Goal: Task Accomplishment & Management: Use online tool/utility

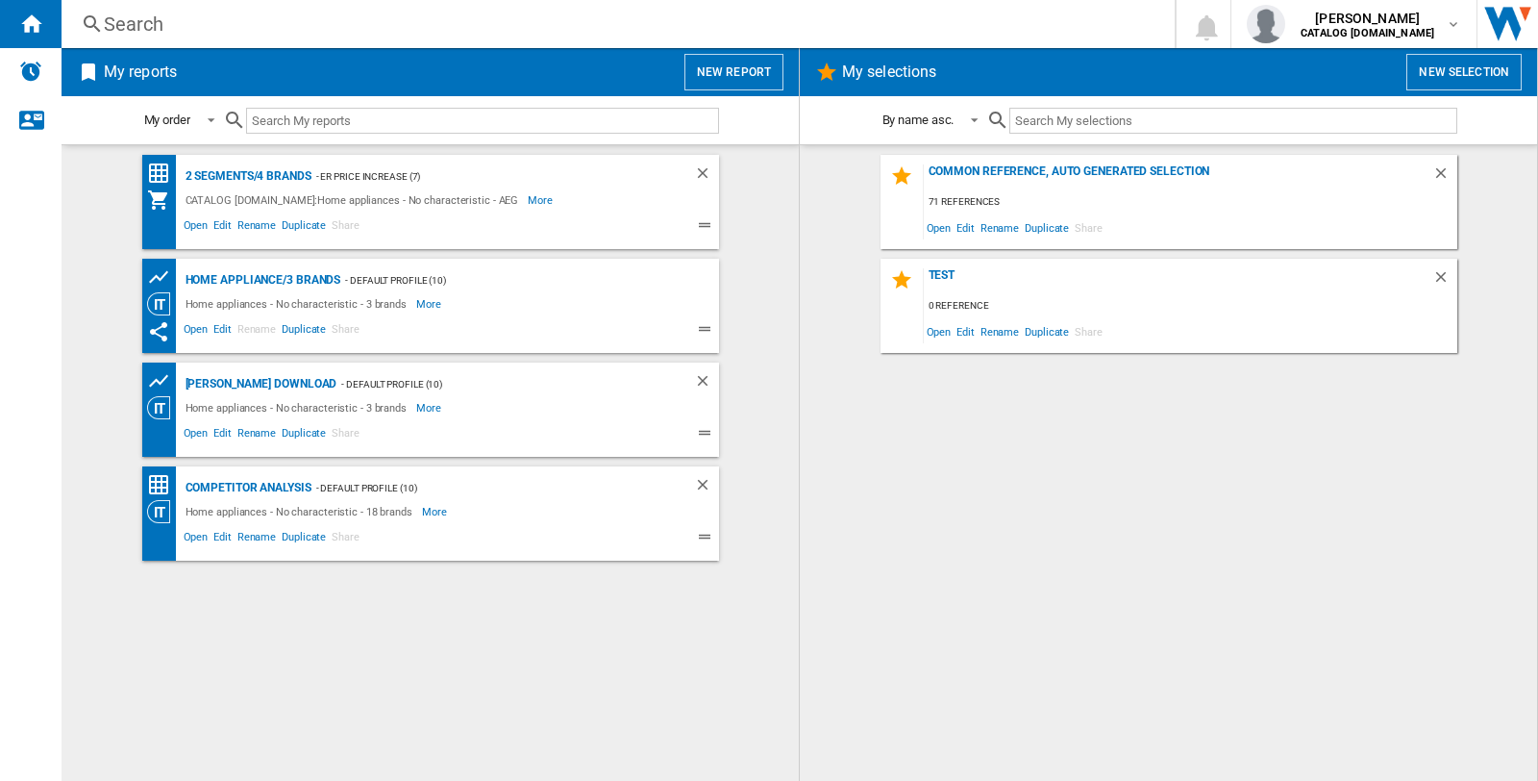
click at [709, 60] on button "New report" at bounding box center [733, 72] width 99 height 37
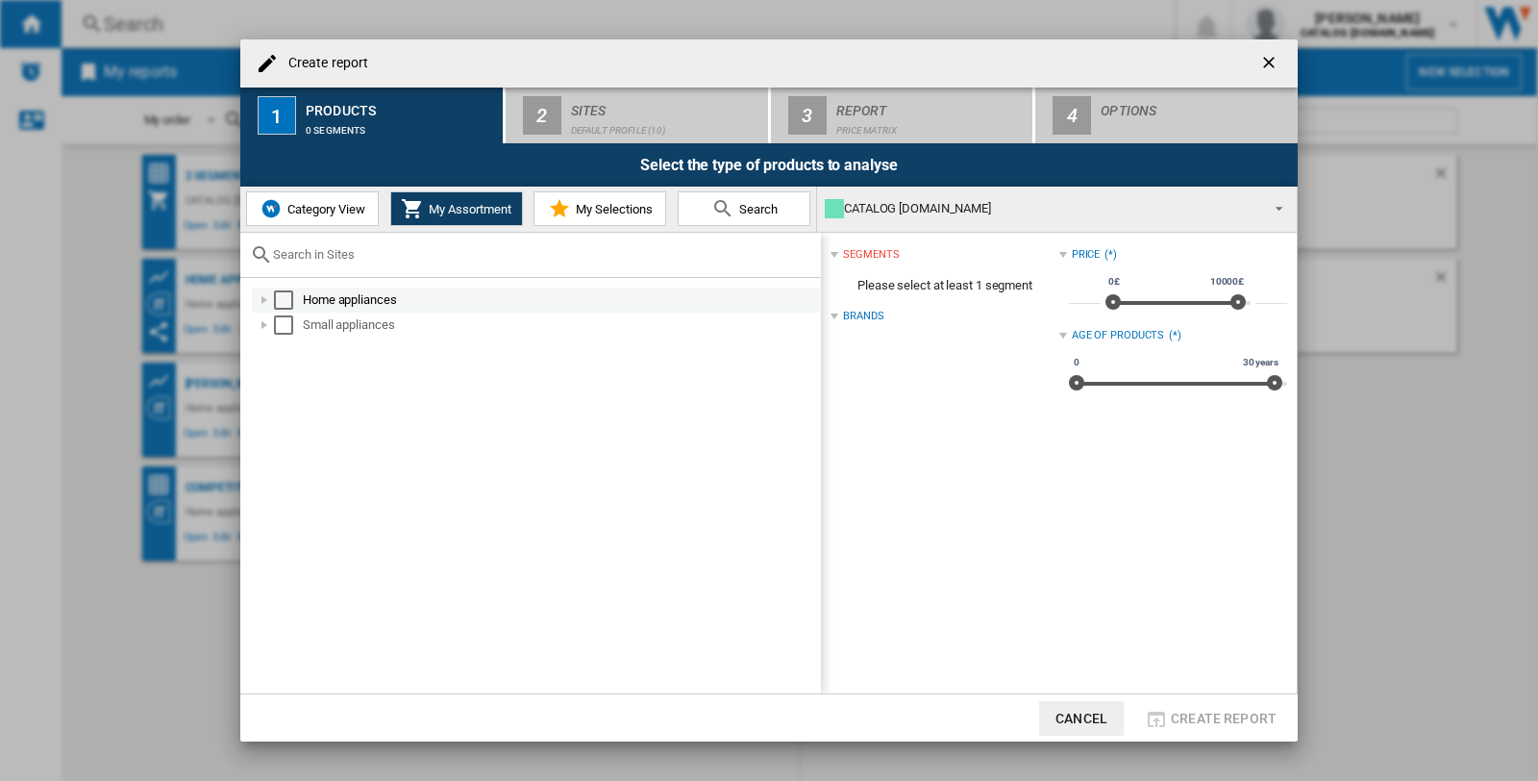
click at [290, 292] on div "Select" at bounding box center [283, 299] width 19 height 19
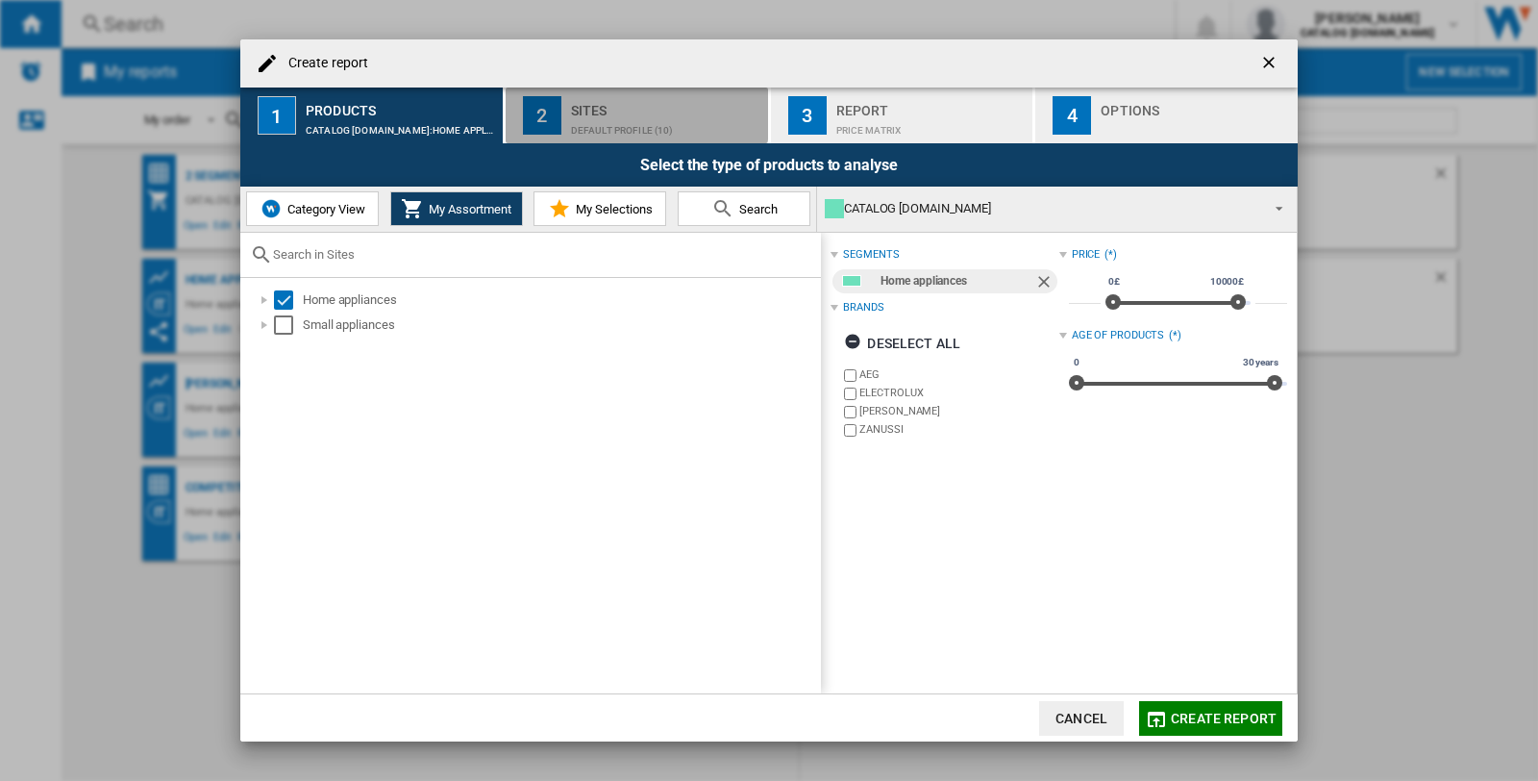
click at [613, 112] on div "Sites" at bounding box center [665, 105] width 189 height 20
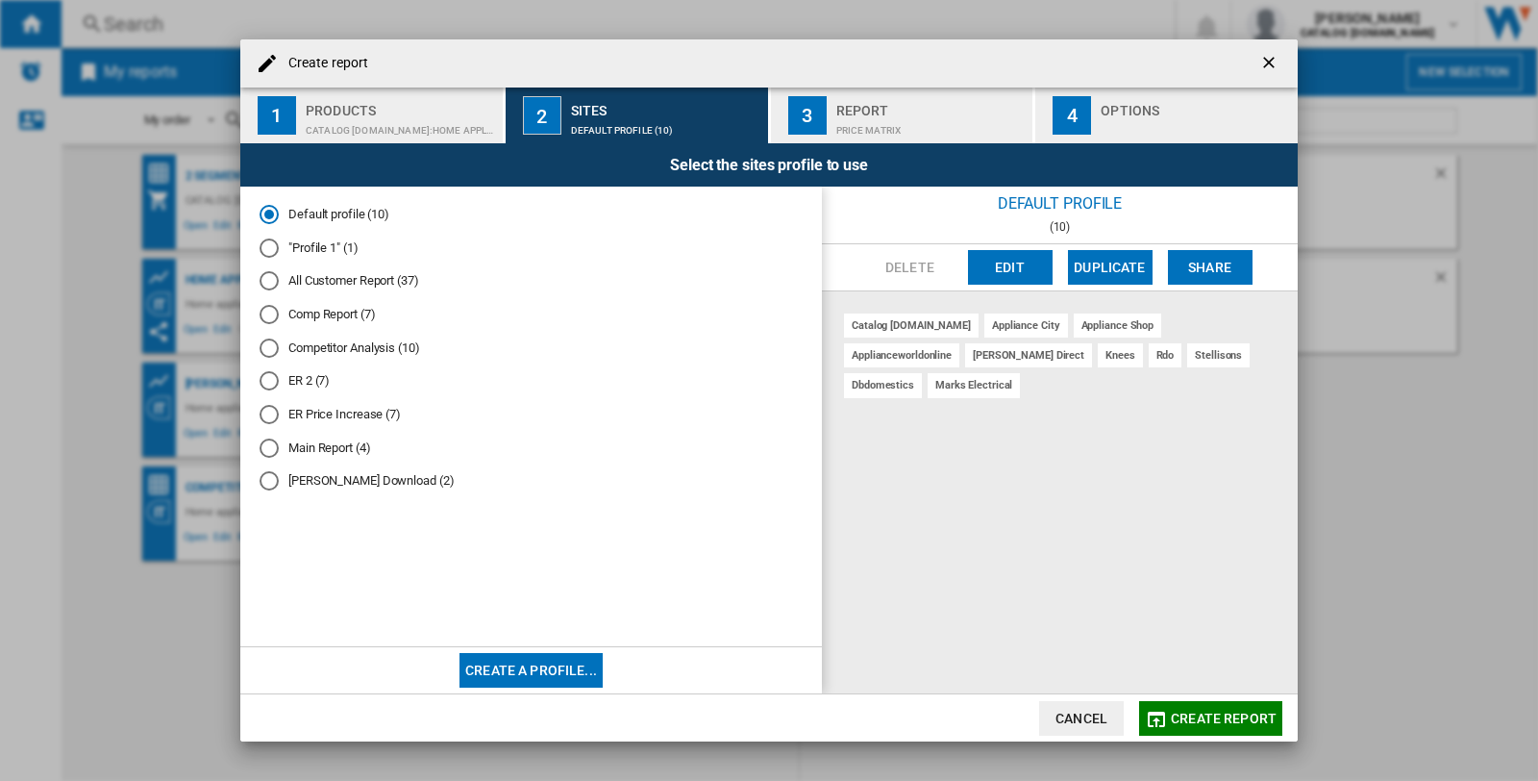
click at [264, 410] on div "ER Price Increase (7)" at bounding box center [269, 414] width 19 height 19
click at [868, 120] on div "Price Matrix" at bounding box center [930, 125] width 189 height 20
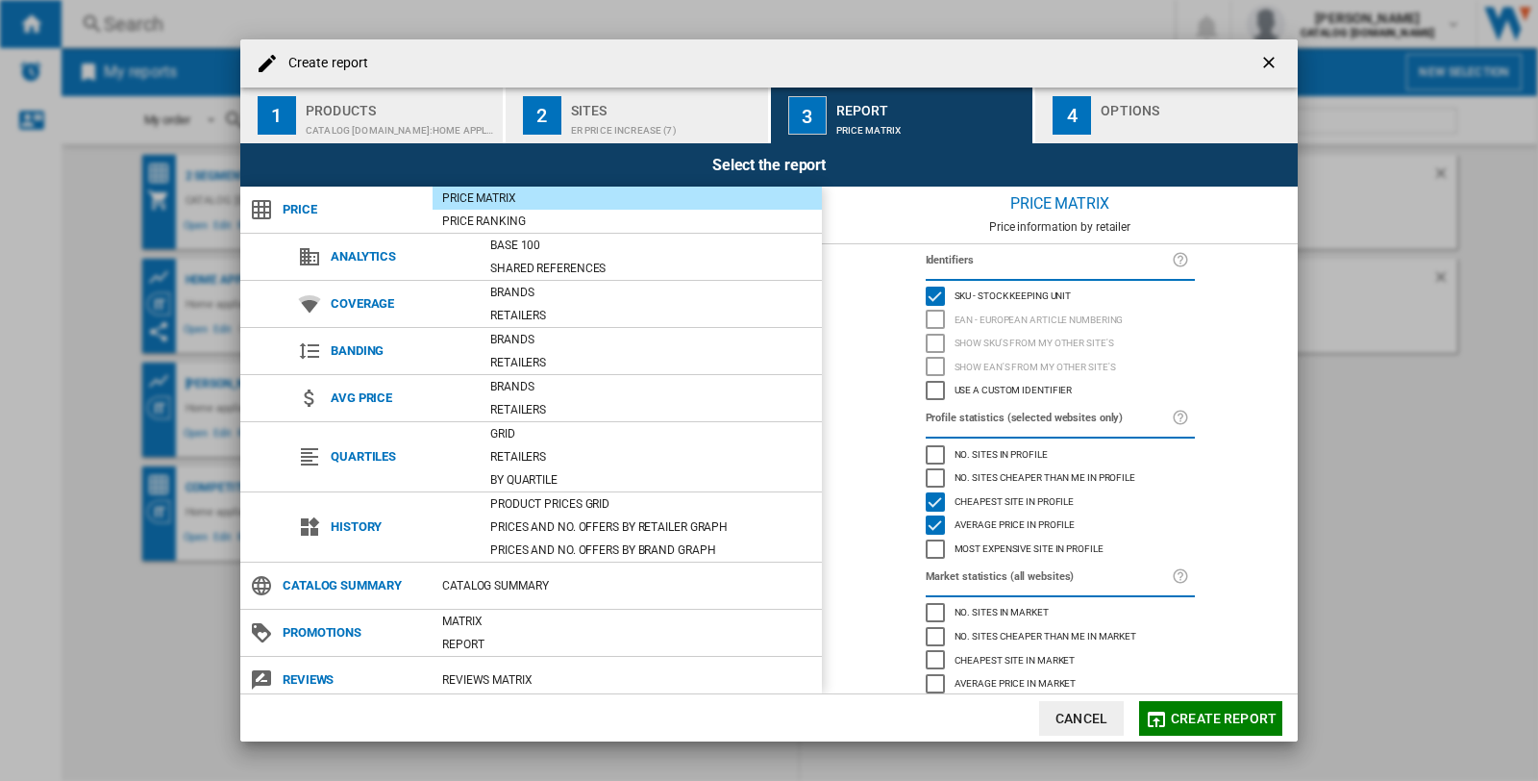
click at [678, 112] on div "Sites" at bounding box center [665, 105] width 189 height 20
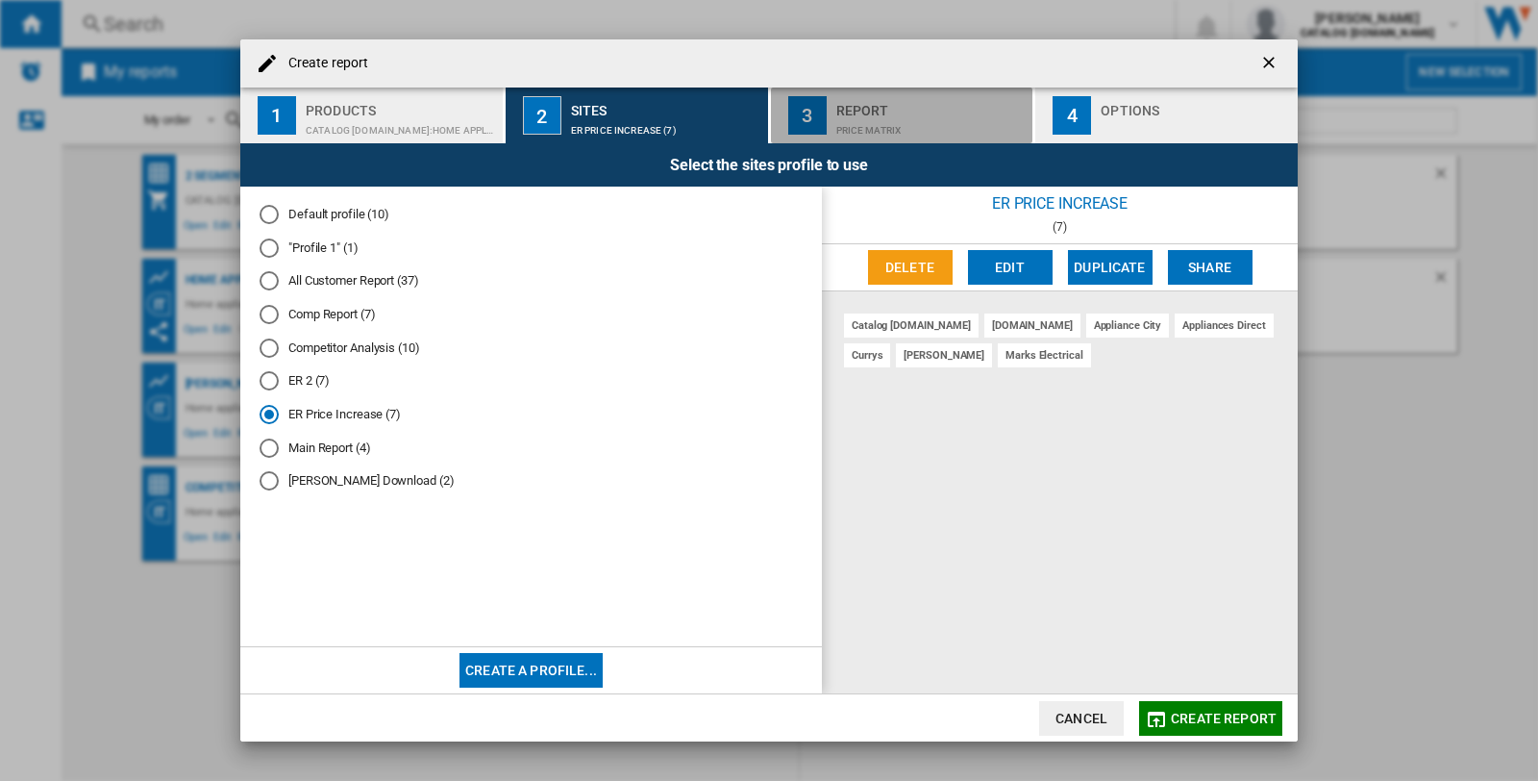
click at [850, 95] on div "Report" at bounding box center [930, 105] width 189 height 20
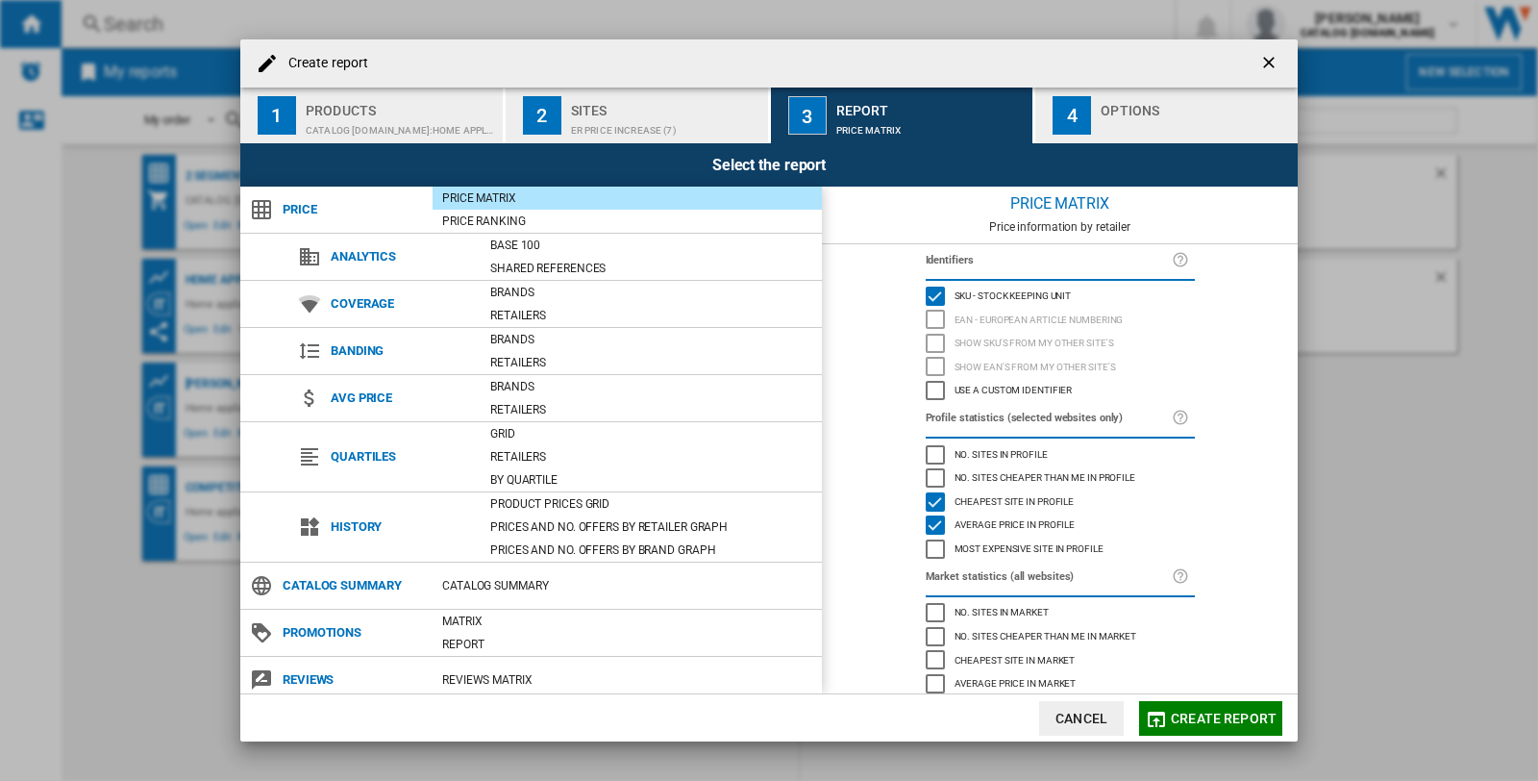
click at [1105, 104] on div "Options" at bounding box center [1195, 105] width 189 height 20
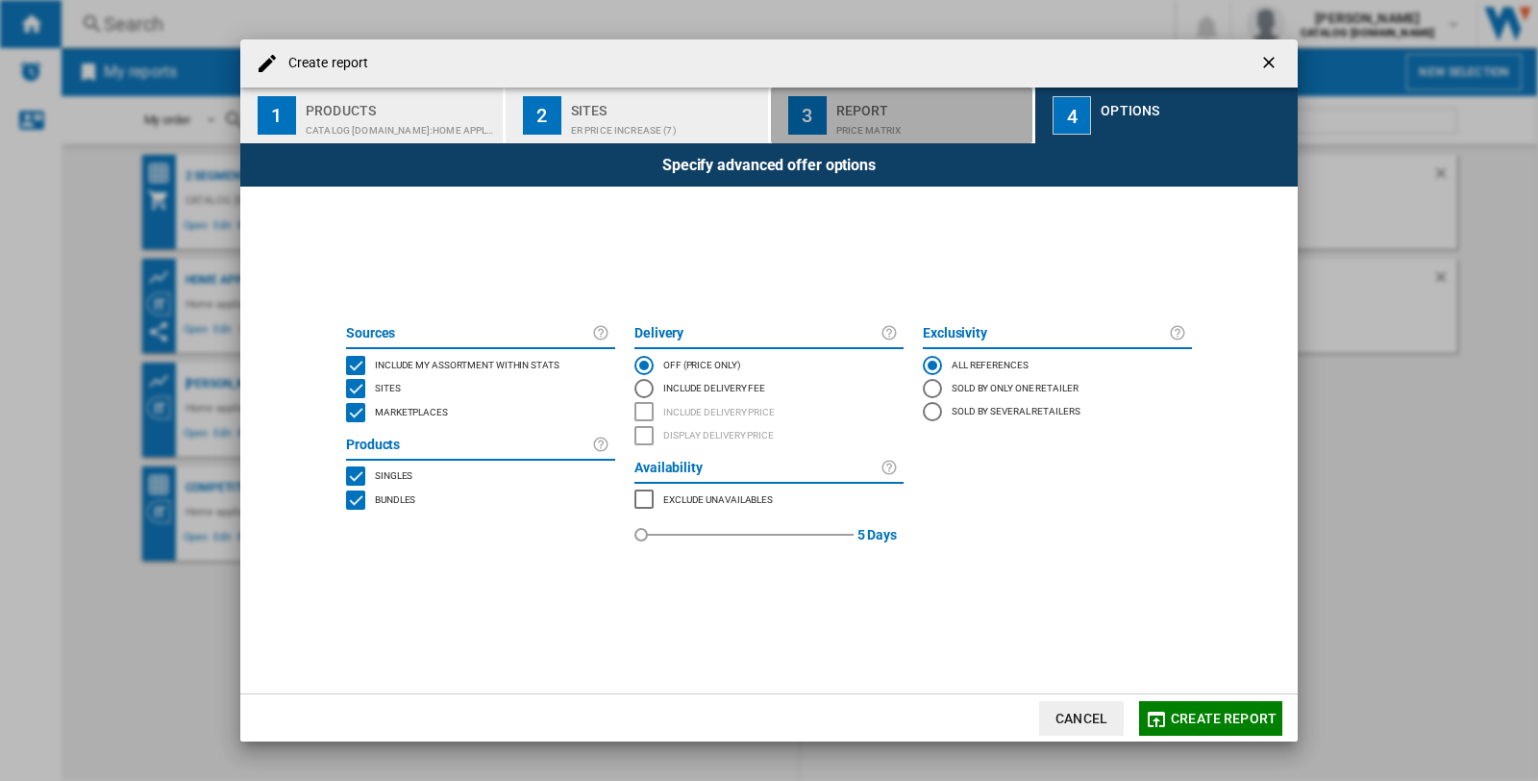
click at [885, 117] on div "Price Matrix" at bounding box center [930, 125] width 189 height 20
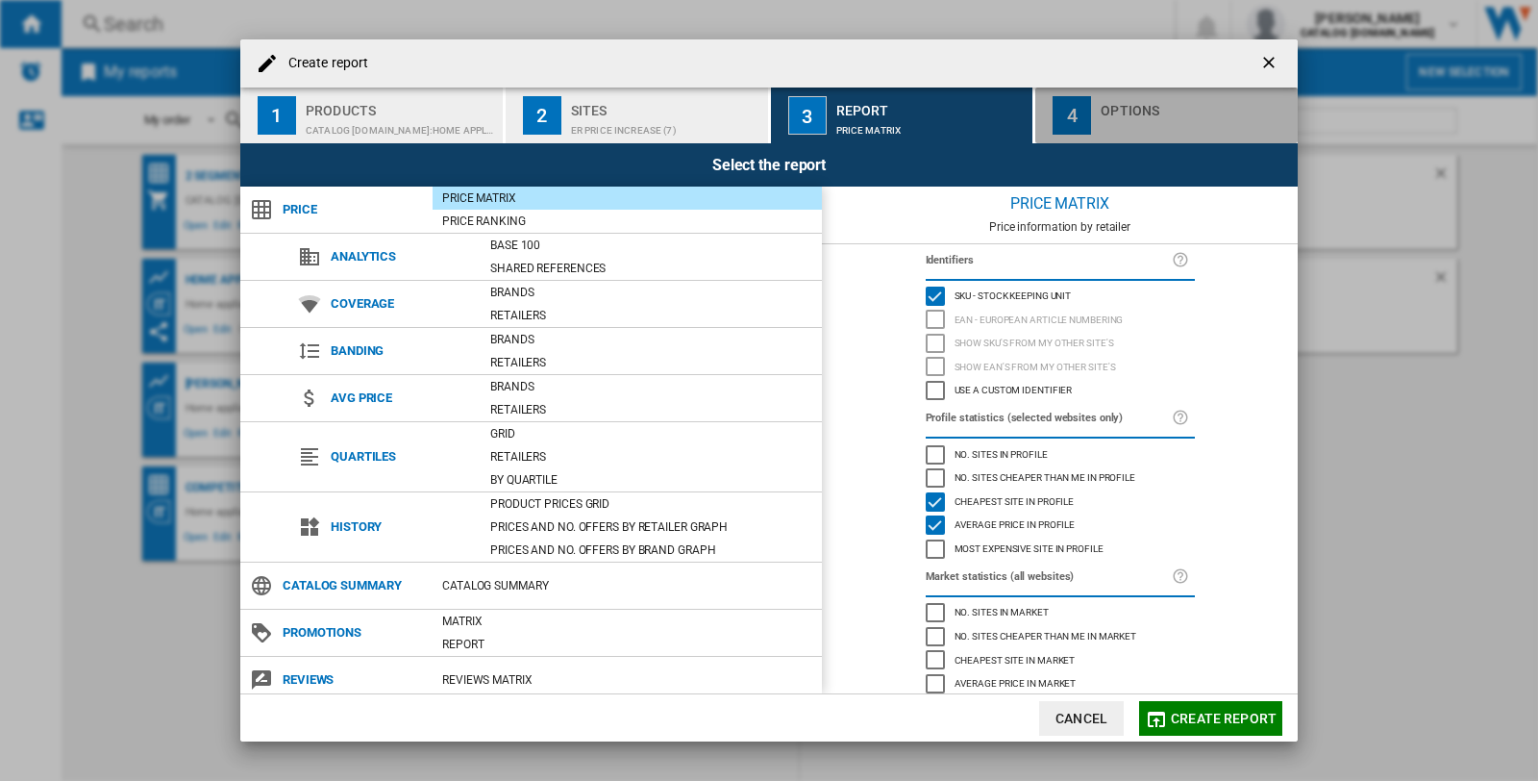
click at [1105, 102] on div "Options" at bounding box center [1195, 105] width 189 height 20
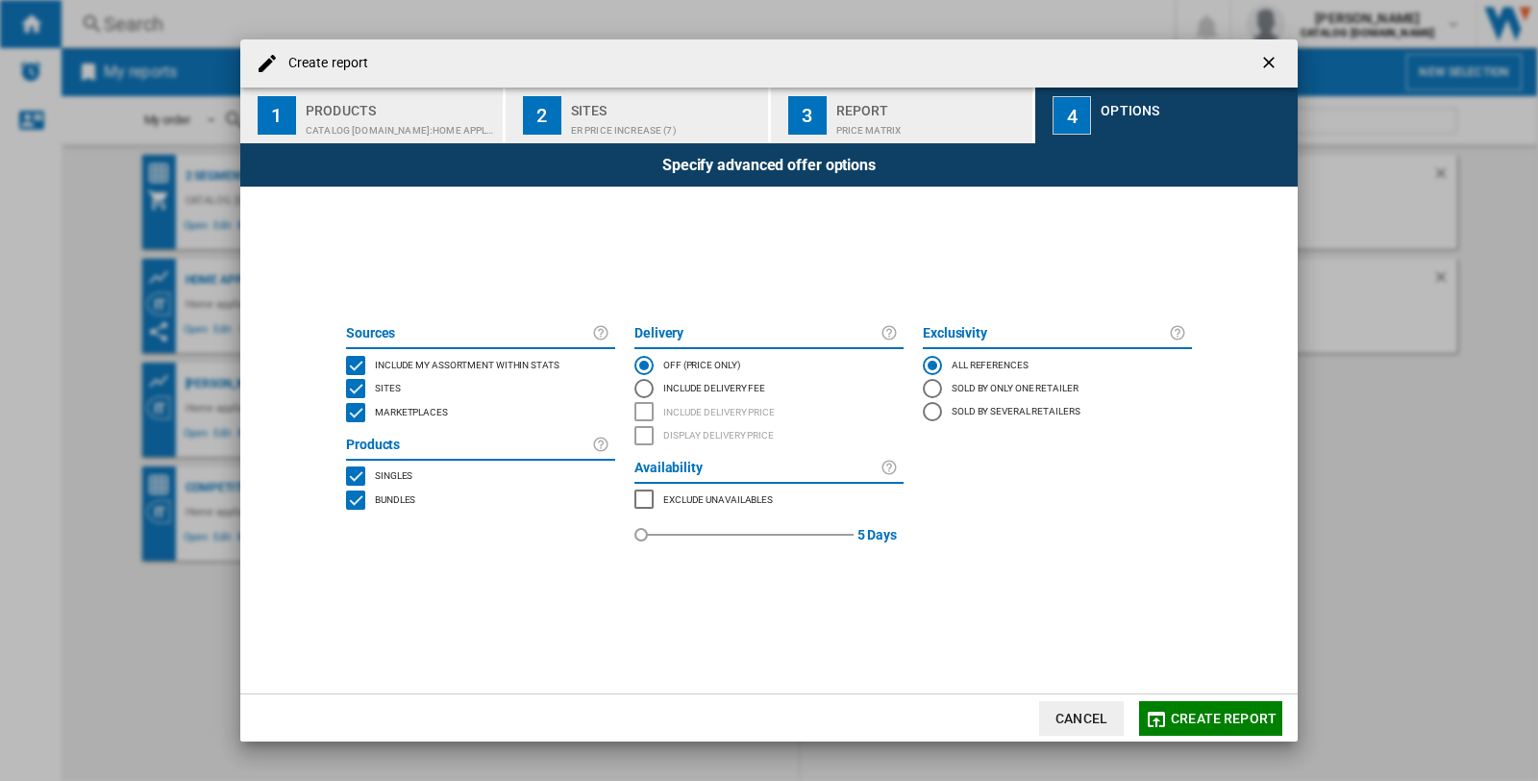
click at [1197, 725] on span "Create report" at bounding box center [1224, 717] width 106 height 15
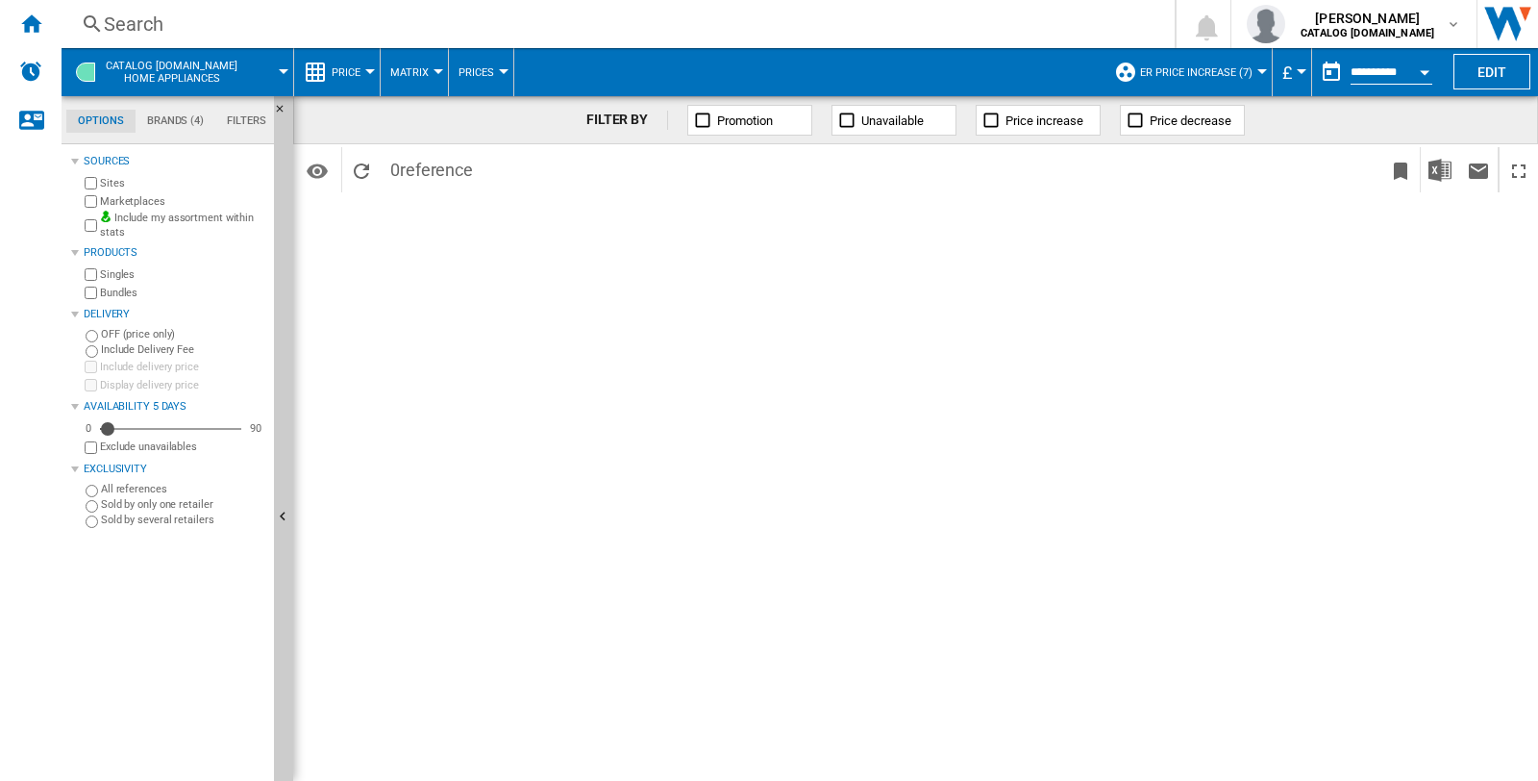
click at [459, 70] on span "Prices" at bounding box center [477, 72] width 36 height 12
click at [404, 69] on md-backdrop at bounding box center [769, 390] width 1538 height 781
click at [329, 63] on div "Price" at bounding box center [337, 72] width 66 height 48
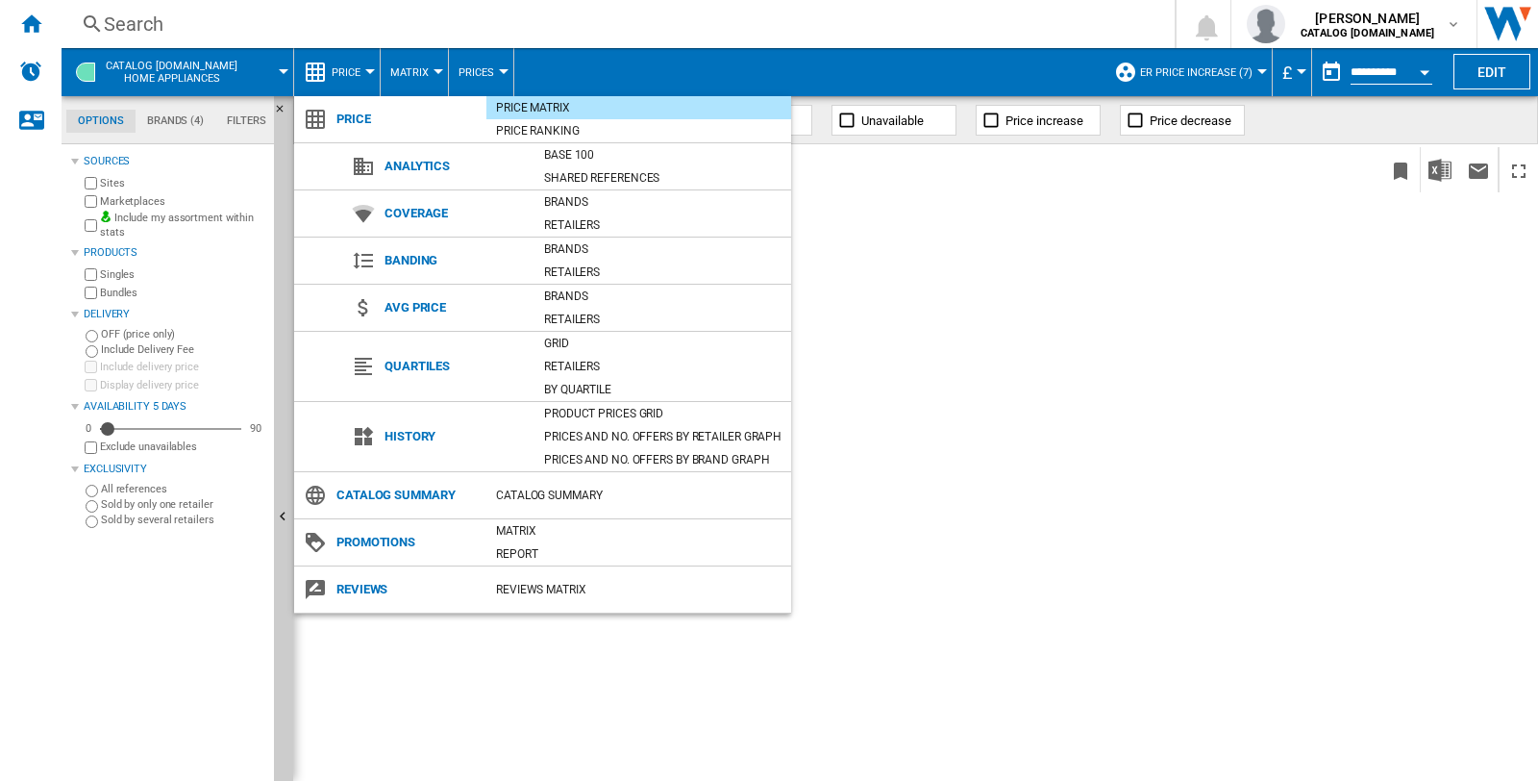
click at [417, 71] on md-backdrop at bounding box center [769, 390] width 1538 height 781
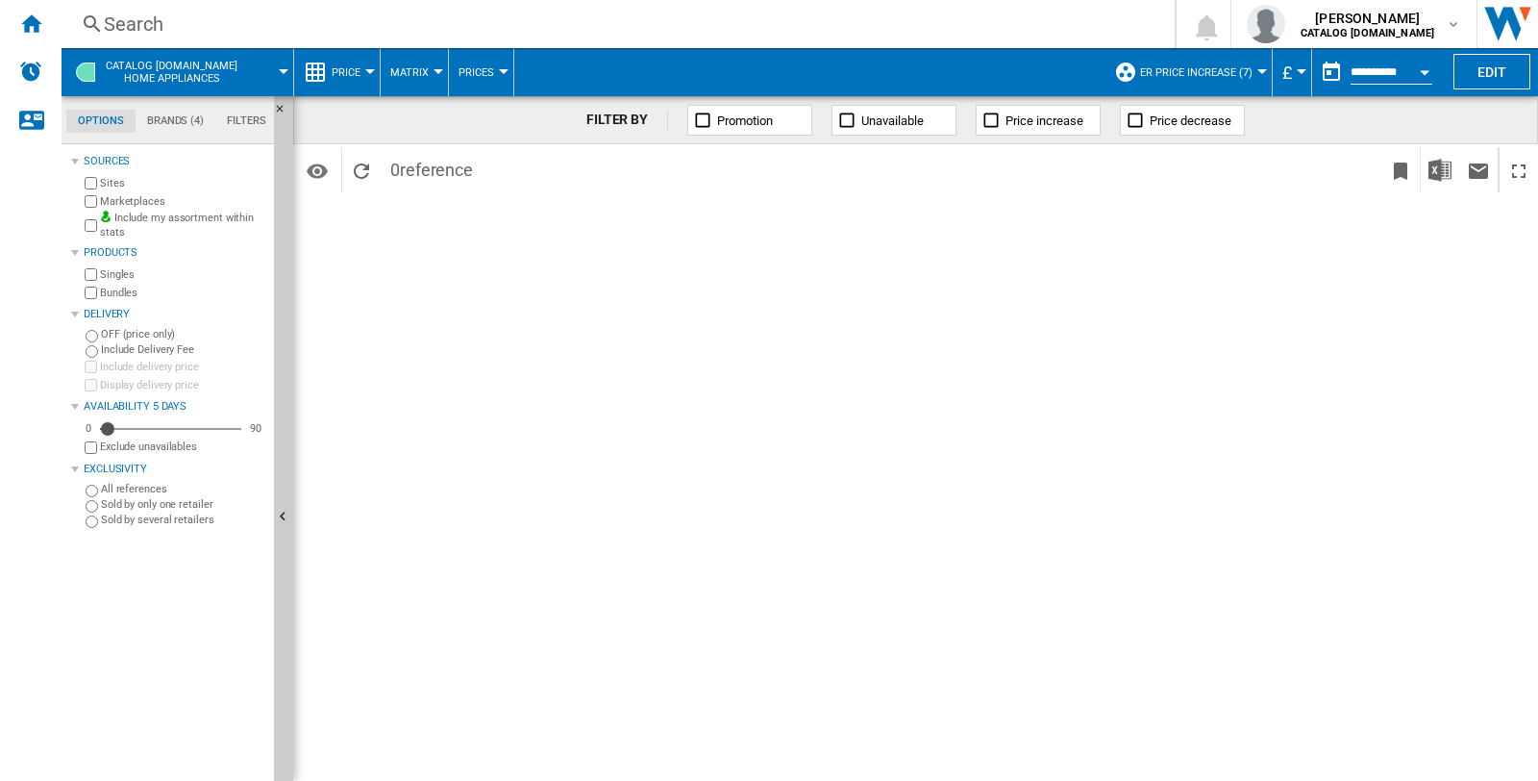
click at [459, 70] on span "Prices" at bounding box center [477, 72] width 36 height 12
click at [344, 77] on md-backdrop at bounding box center [769, 390] width 1538 height 781
click at [344, 77] on span "Price" at bounding box center [346, 72] width 29 height 12
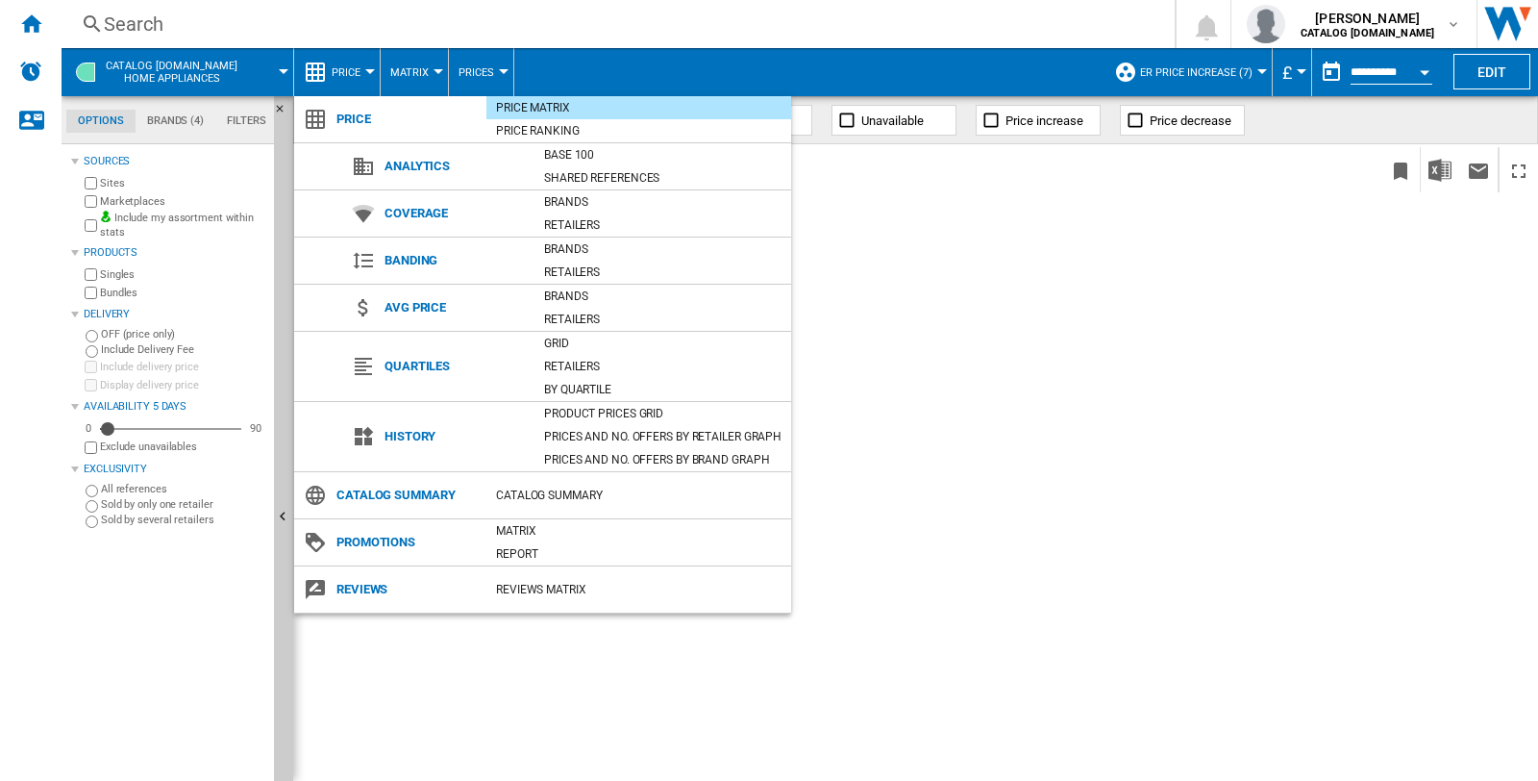
click at [1487, 82] on md-backdrop at bounding box center [769, 390] width 1538 height 781
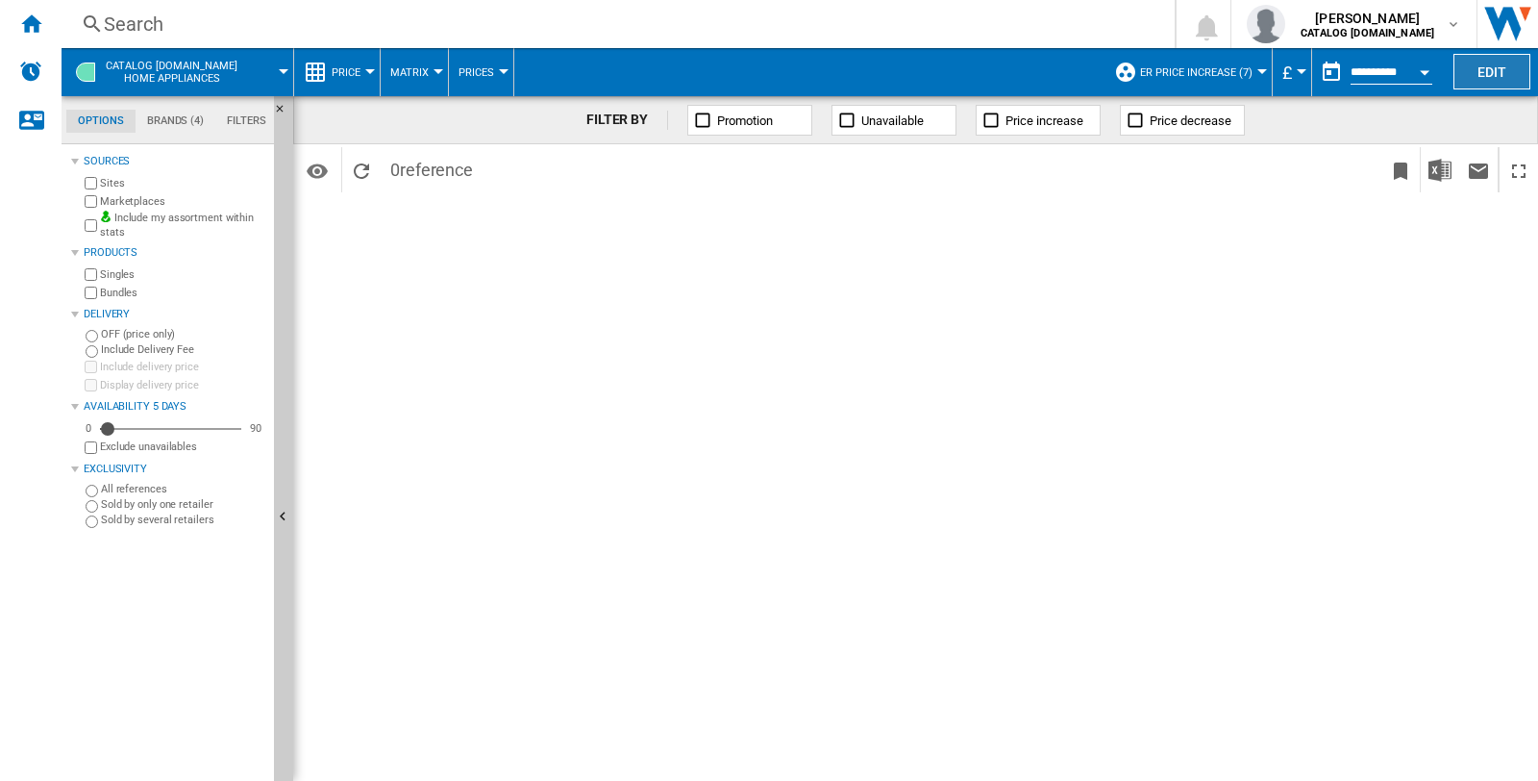
click at [1485, 65] on button "Edit" at bounding box center [1491, 72] width 77 height 36
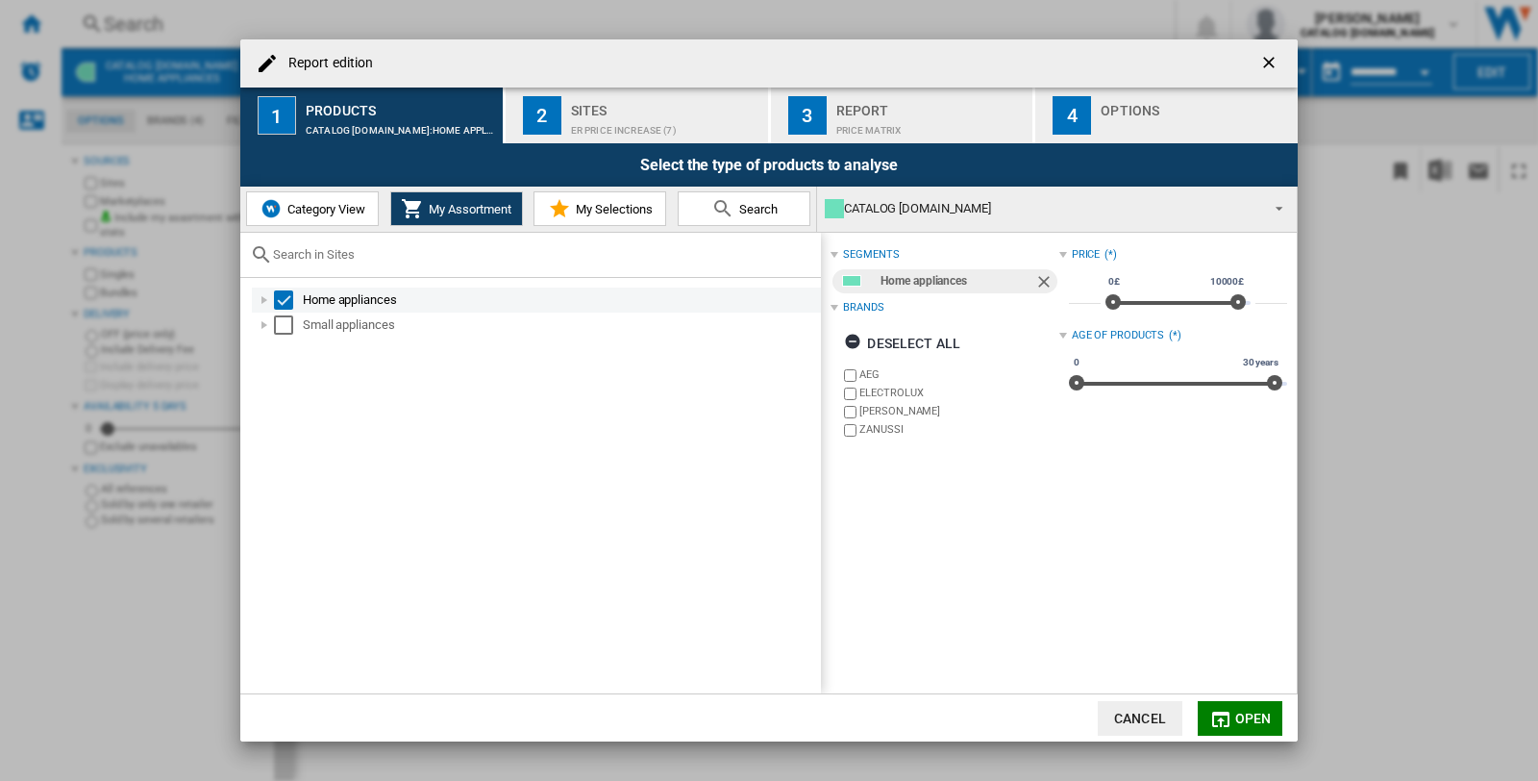
click at [367, 302] on div "Home appliances" at bounding box center [560, 299] width 515 height 19
click at [263, 294] on div at bounding box center [264, 299] width 19 height 19
click at [277, 294] on div "Select" at bounding box center [283, 299] width 19 height 19
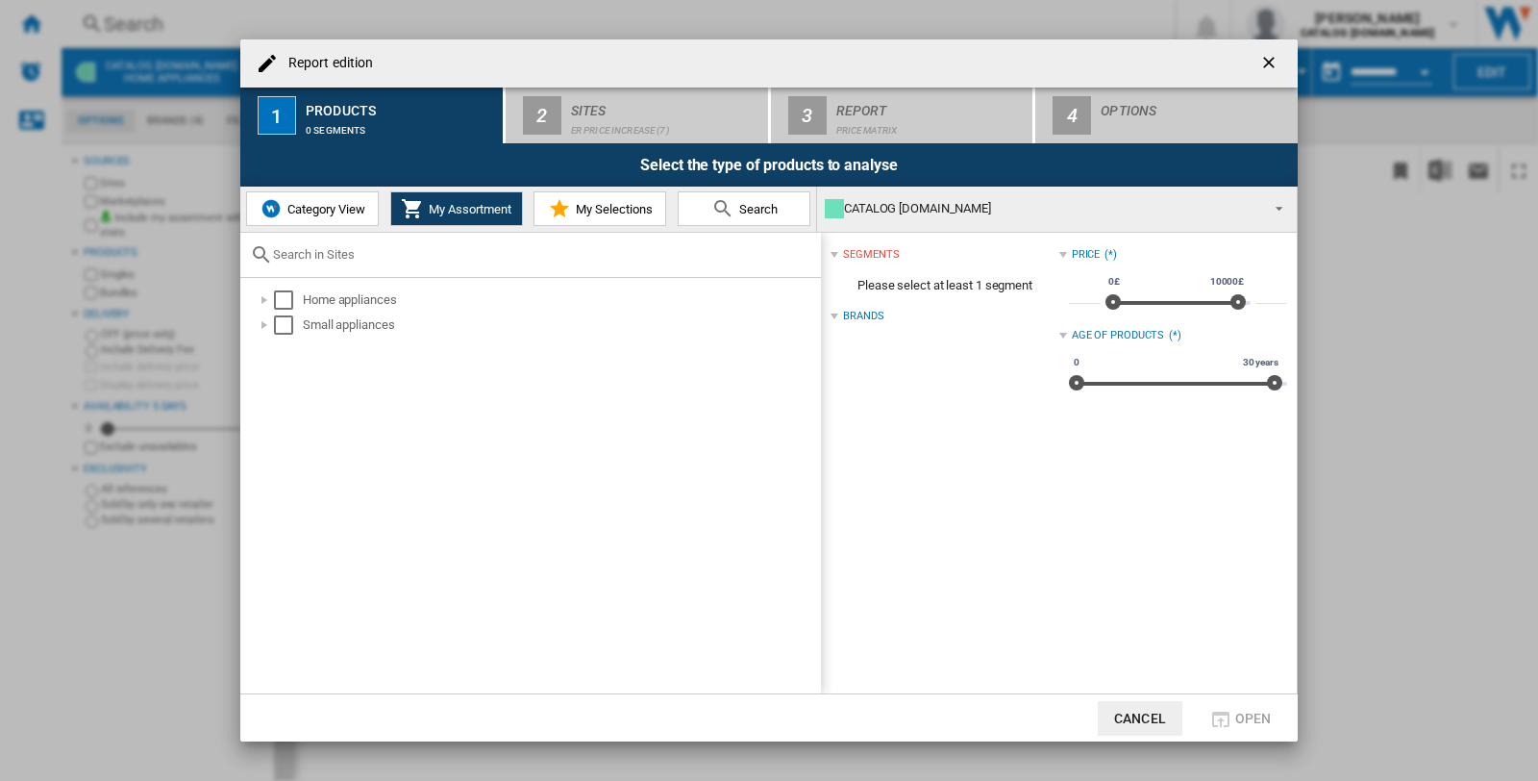
click at [315, 211] on span "Category View" at bounding box center [324, 209] width 83 height 14
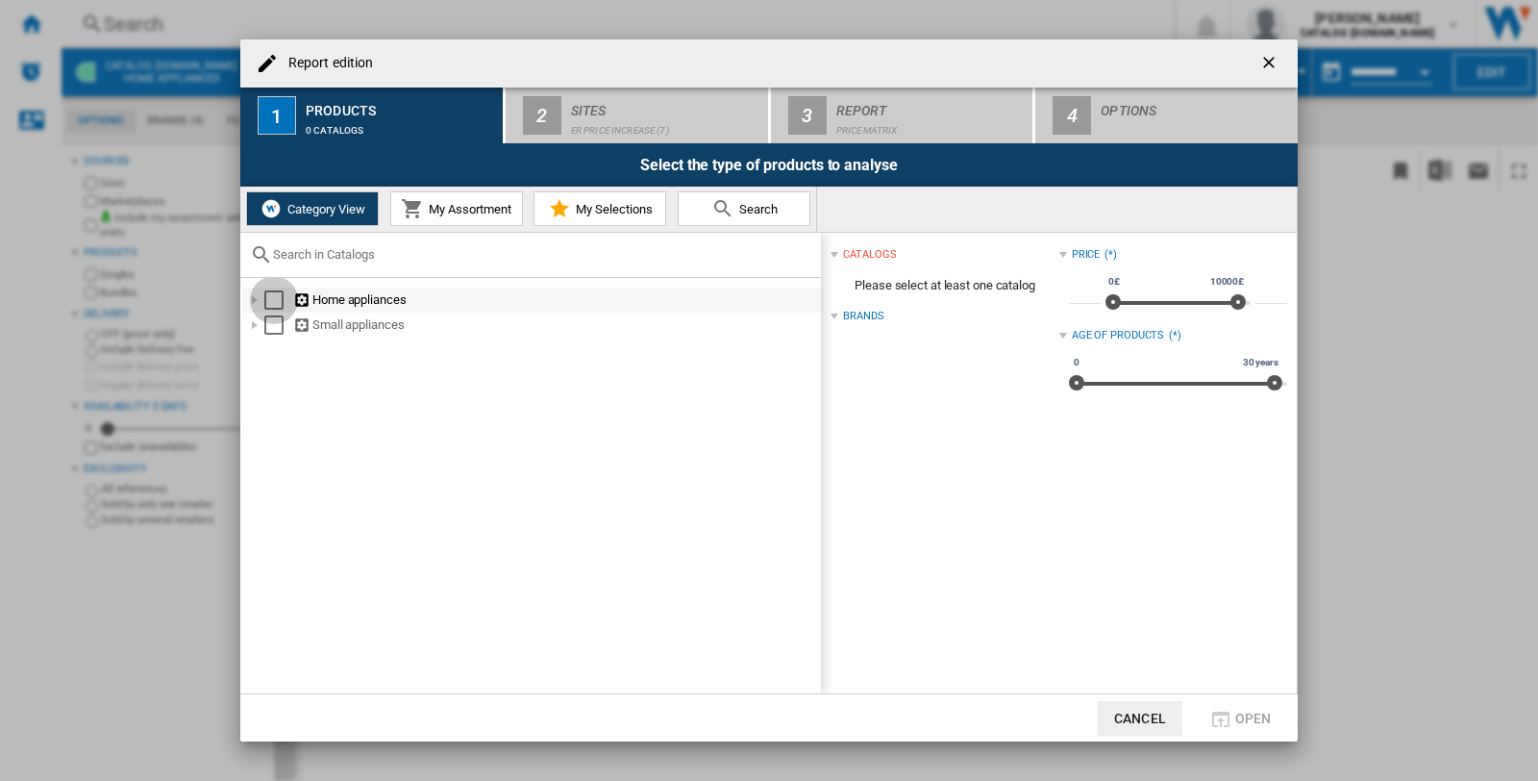
click at [270, 294] on div "Select" at bounding box center [273, 299] width 19 height 19
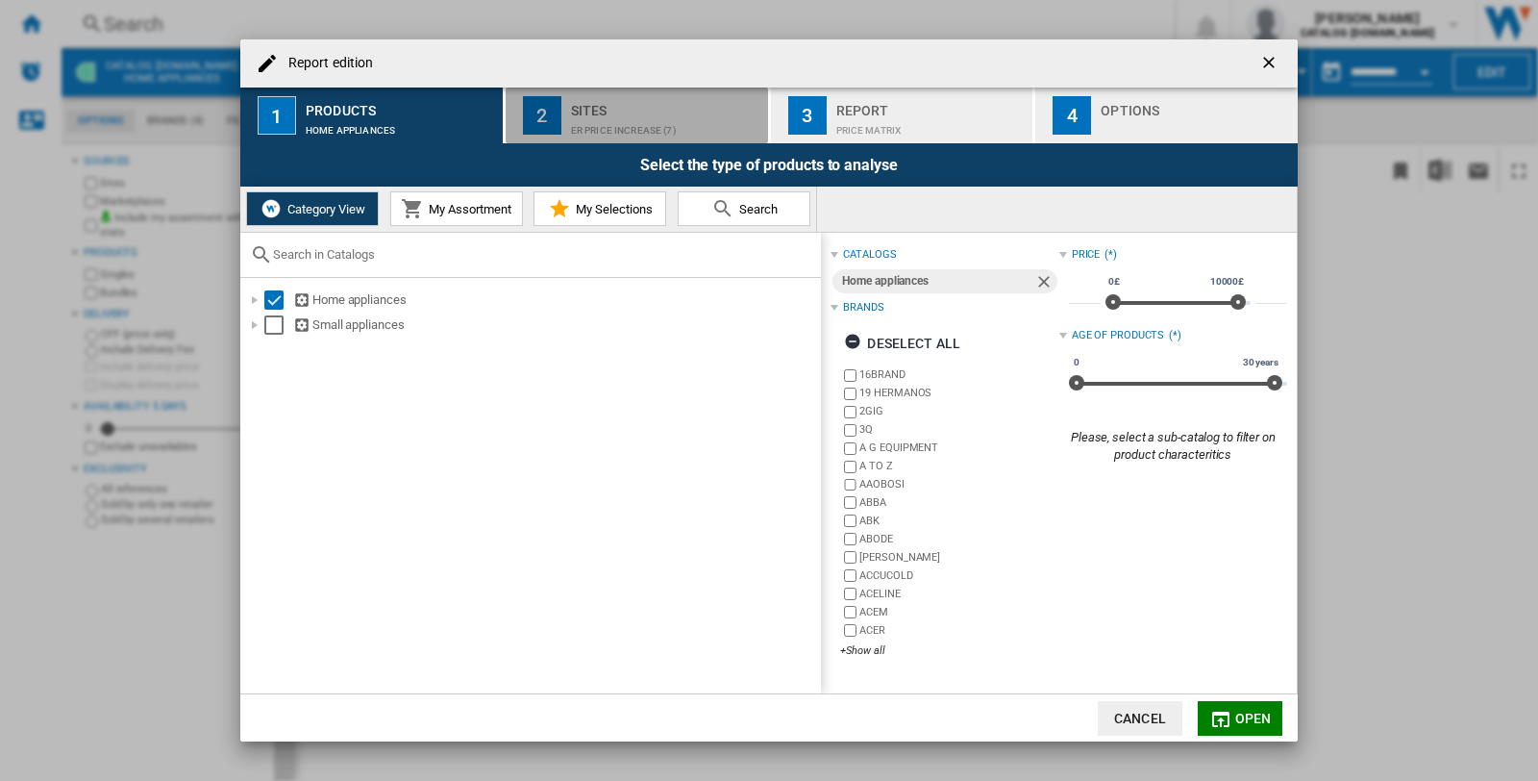
click at [634, 125] on div "ER Price Increase (7)" at bounding box center [665, 125] width 189 height 20
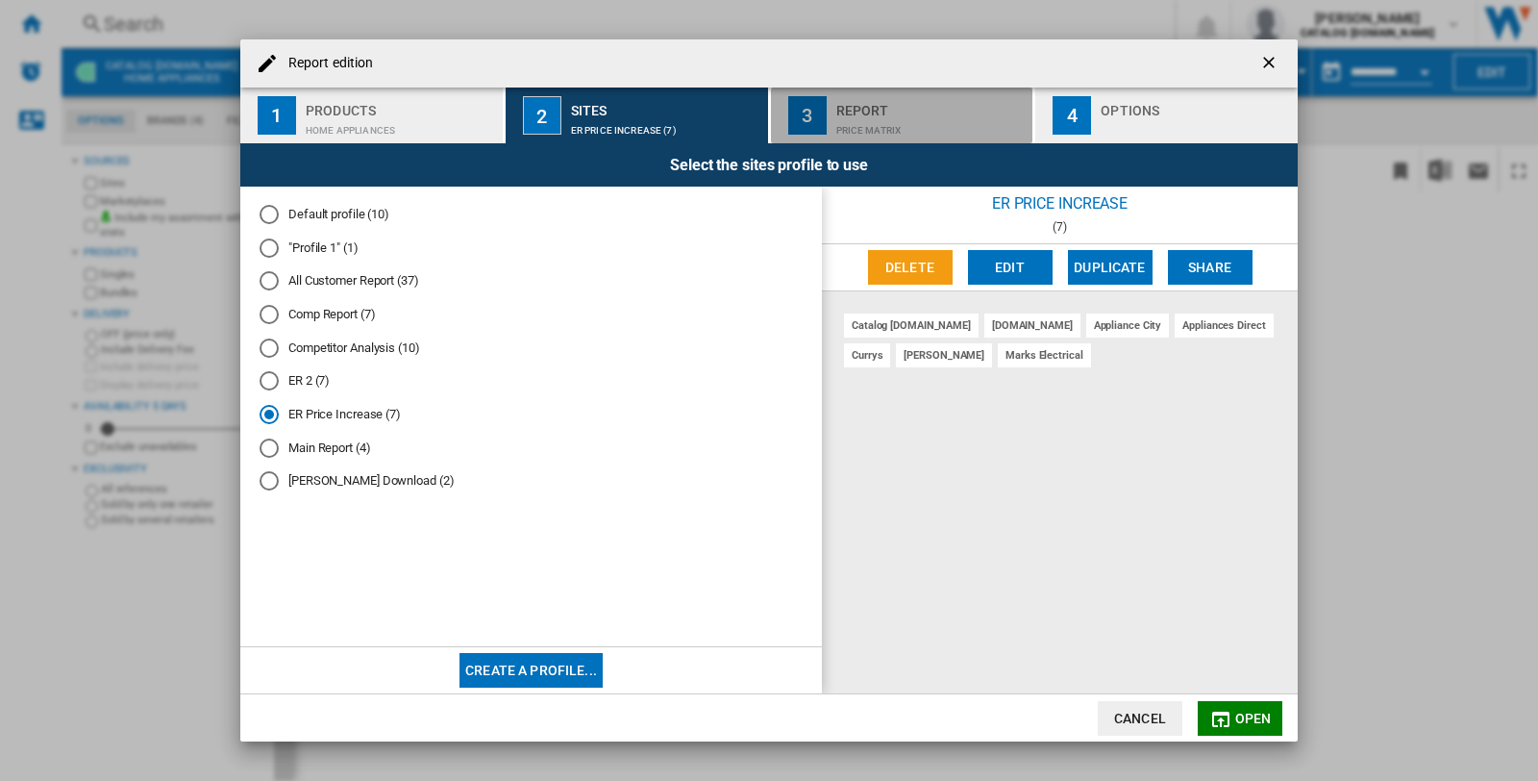
click at [913, 108] on div "Report" at bounding box center [930, 105] width 189 height 20
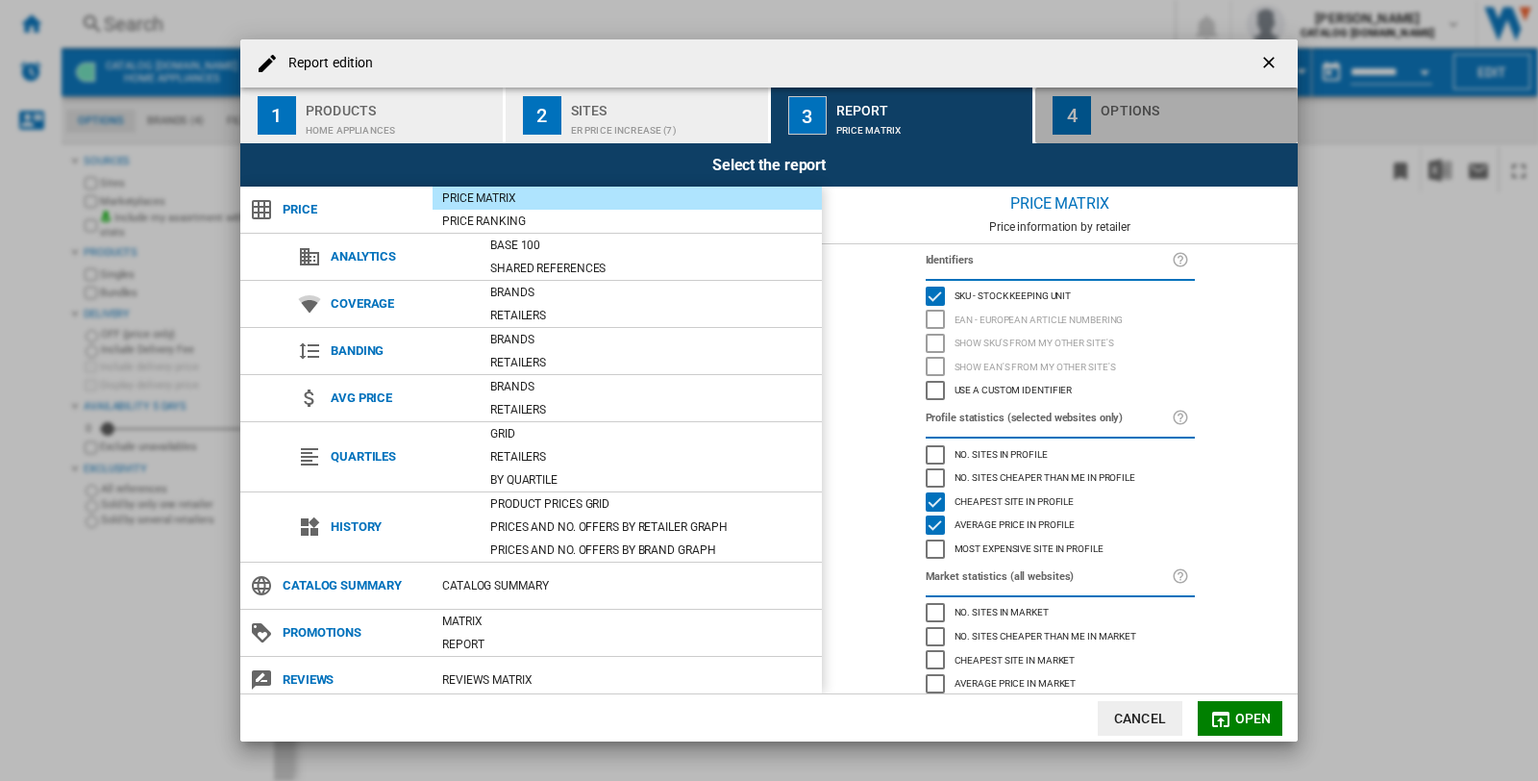
click at [1128, 102] on div "Options" at bounding box center [1195, 105] width 189 height 20
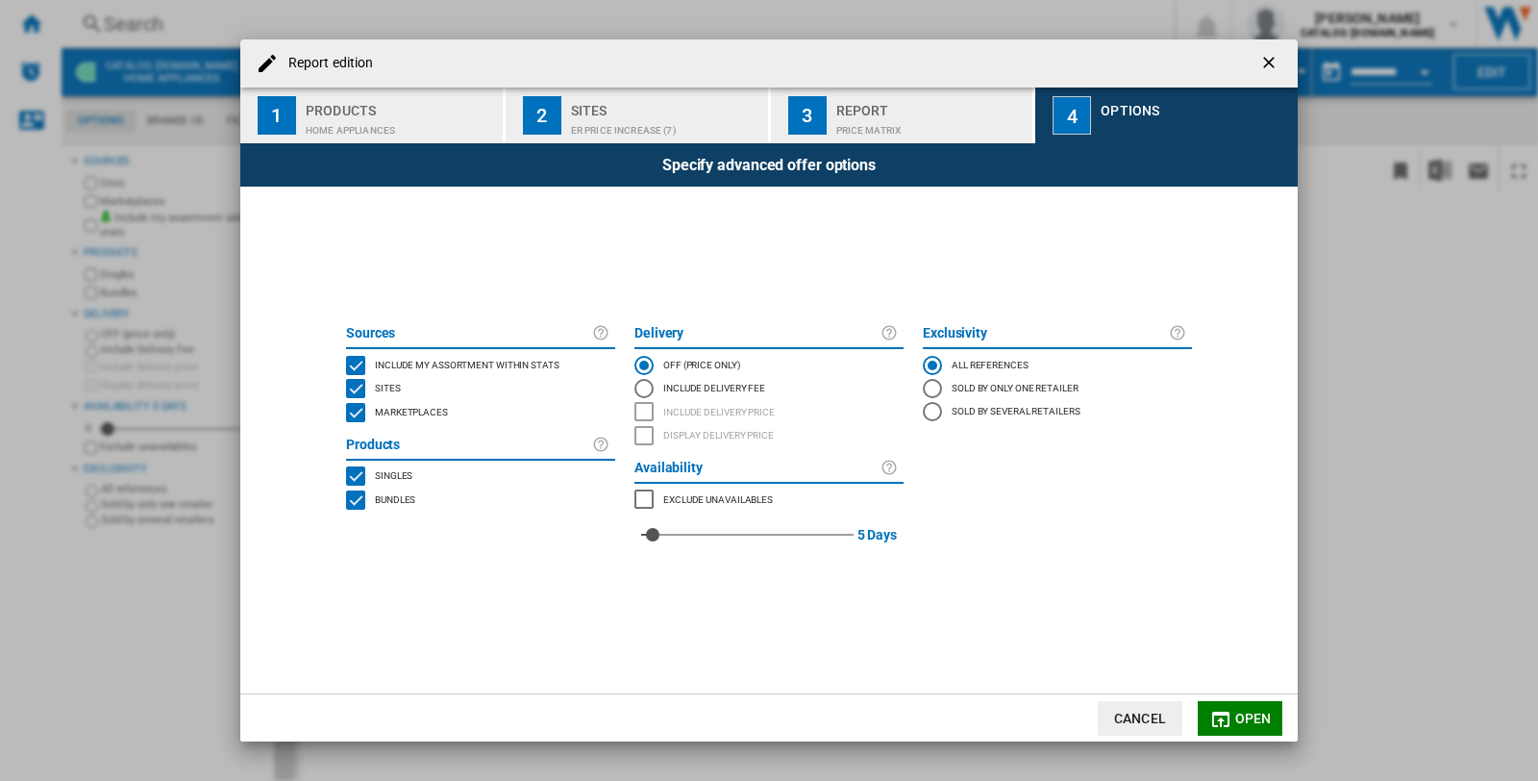
click at [1252, 722] on span "Open" at bounding box center [1253, 717] width 37 height 15
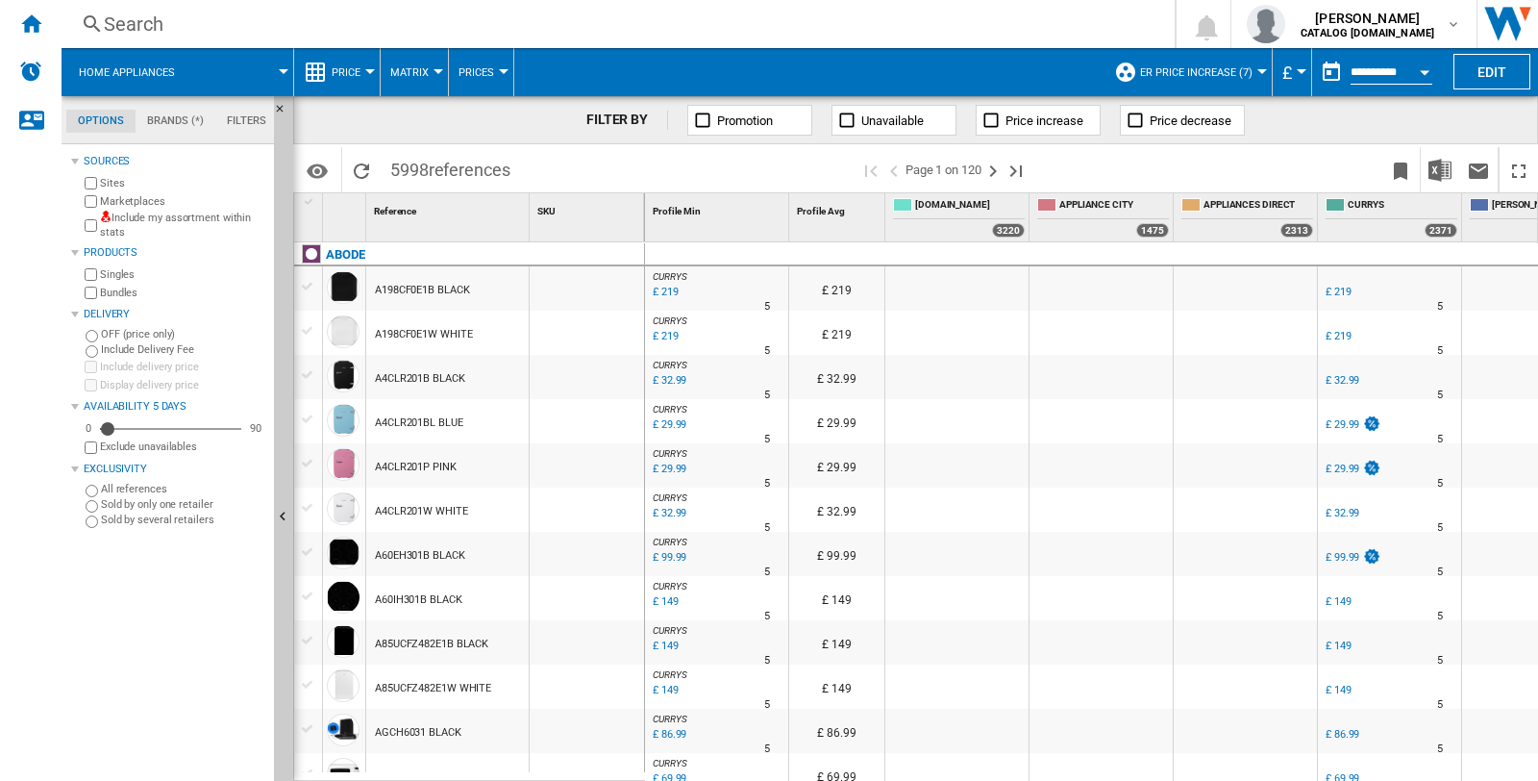
click at [117, 20] on div "Search" at bounding box center [614, 24] width 1021 height 27
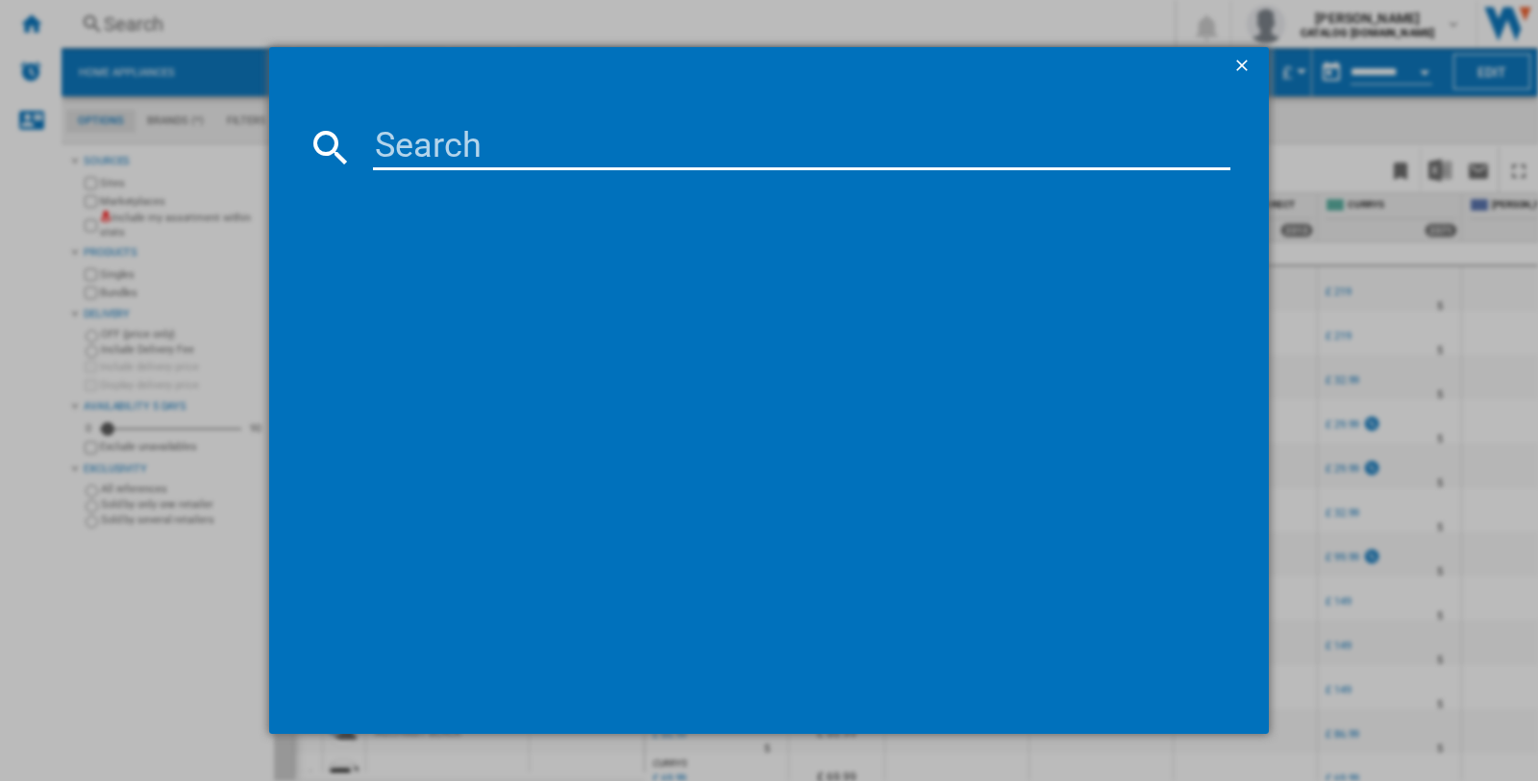
click at [427, 144] on input at bounding box center [801, 147] width 857 height 46
paste input "AEG SO64IA0SCB BLACK"
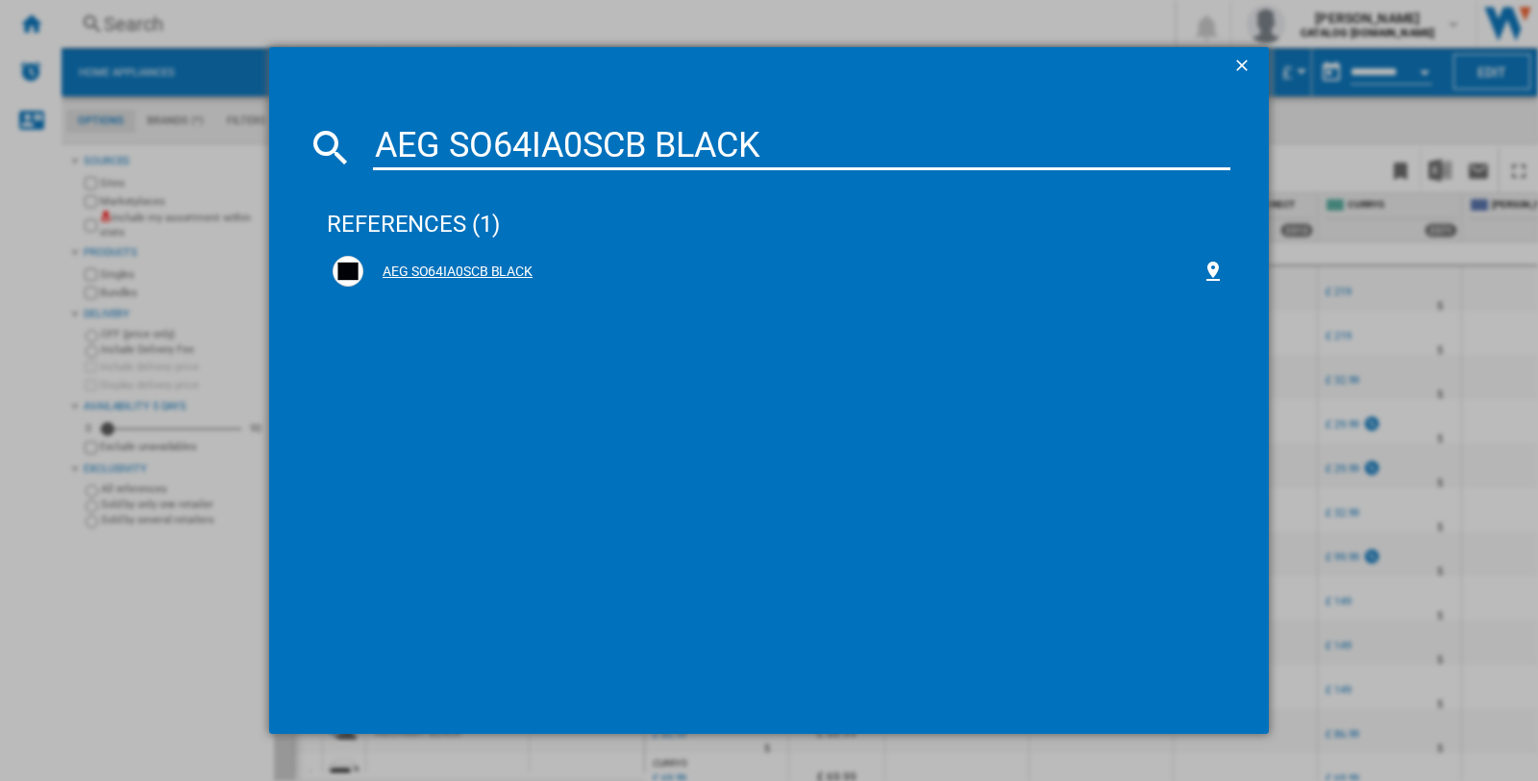
type input "AEG SO64IA0SCB BLACK"
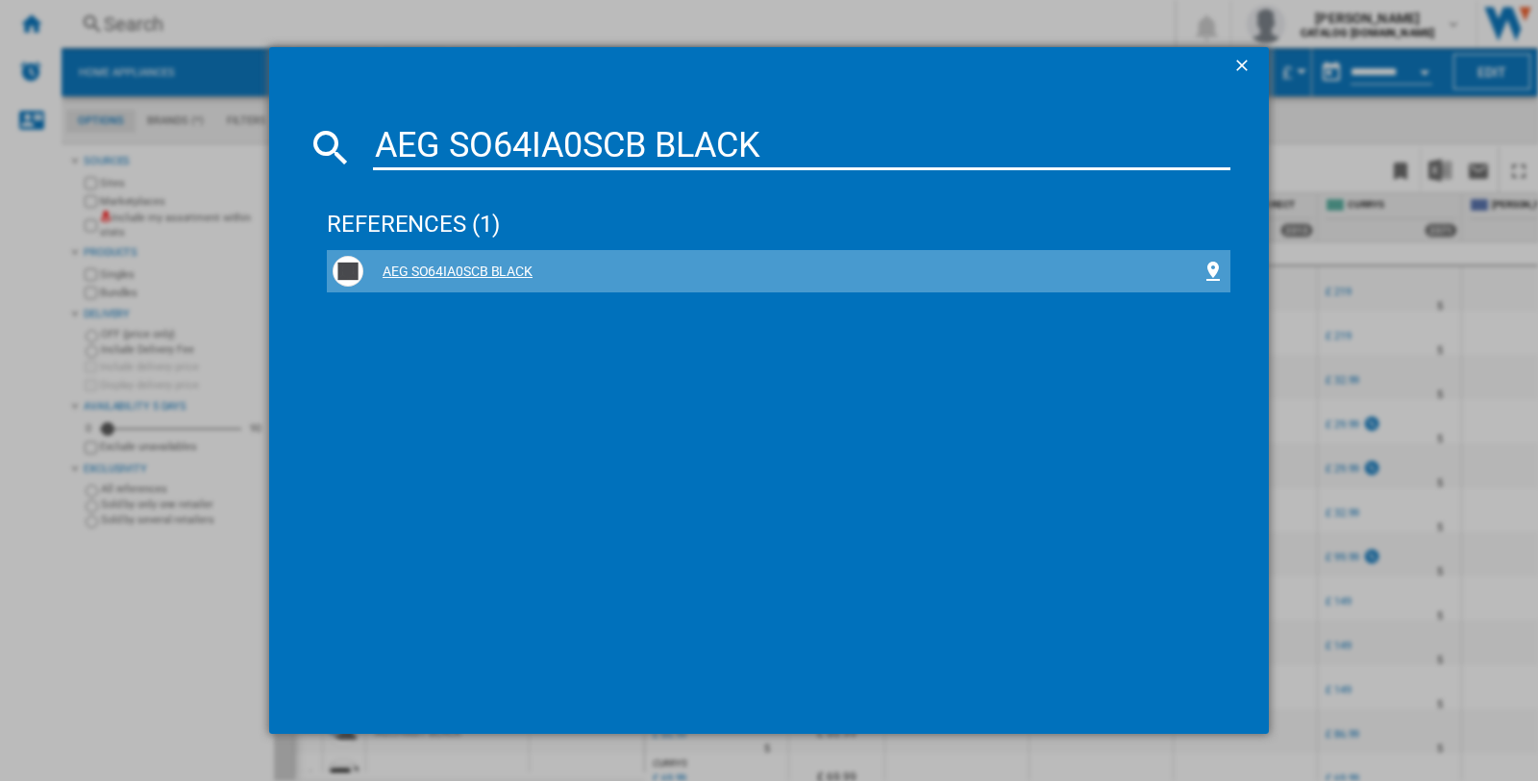
click at [457, 266] on div "AEG SO64IA0SCB BLACK" at bounding box center [782, 271] width 838 height 19
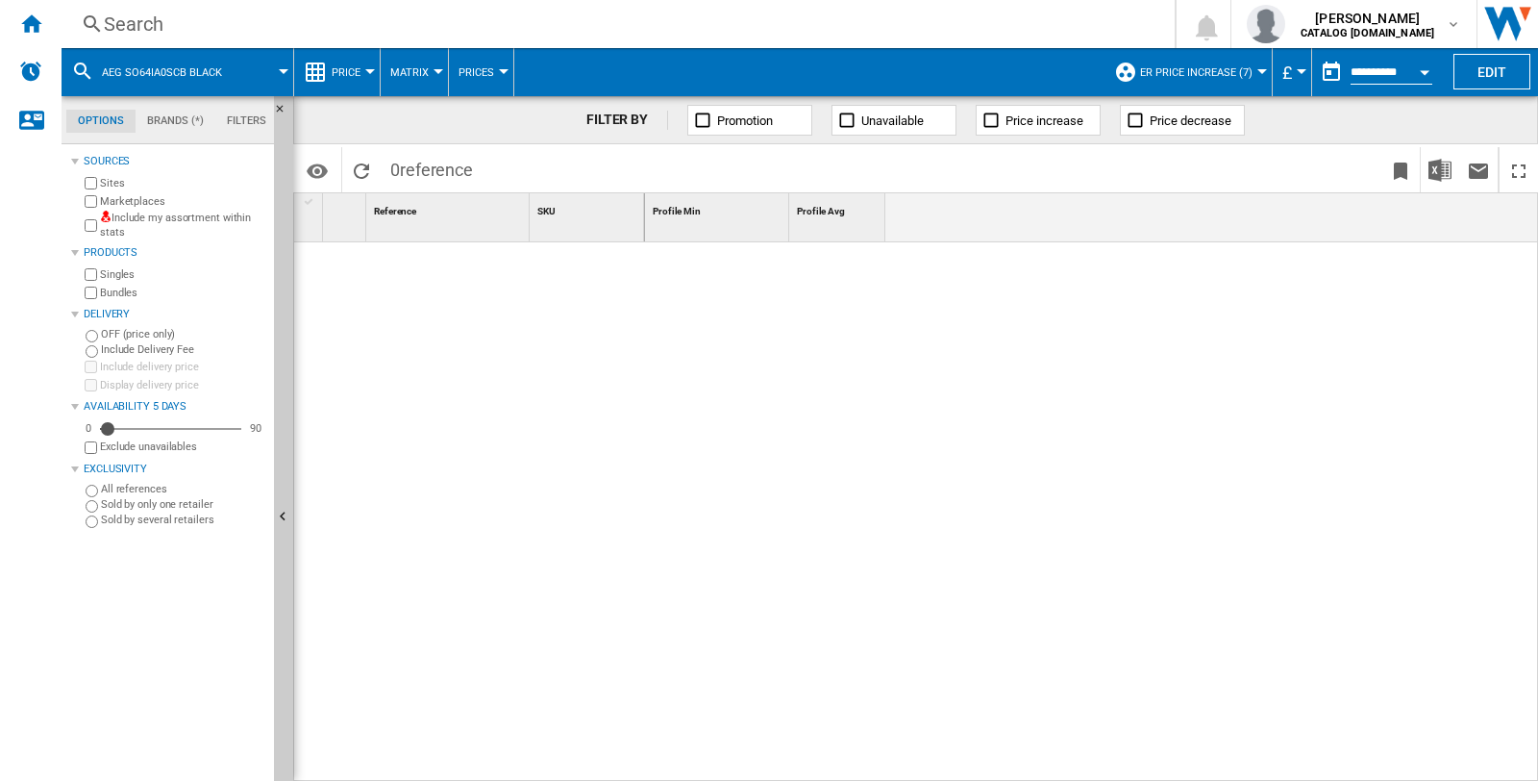
click at [1254, 67] on button "ER Price Increase (7)" at bounding box center [1201, 72] width 122 height 48
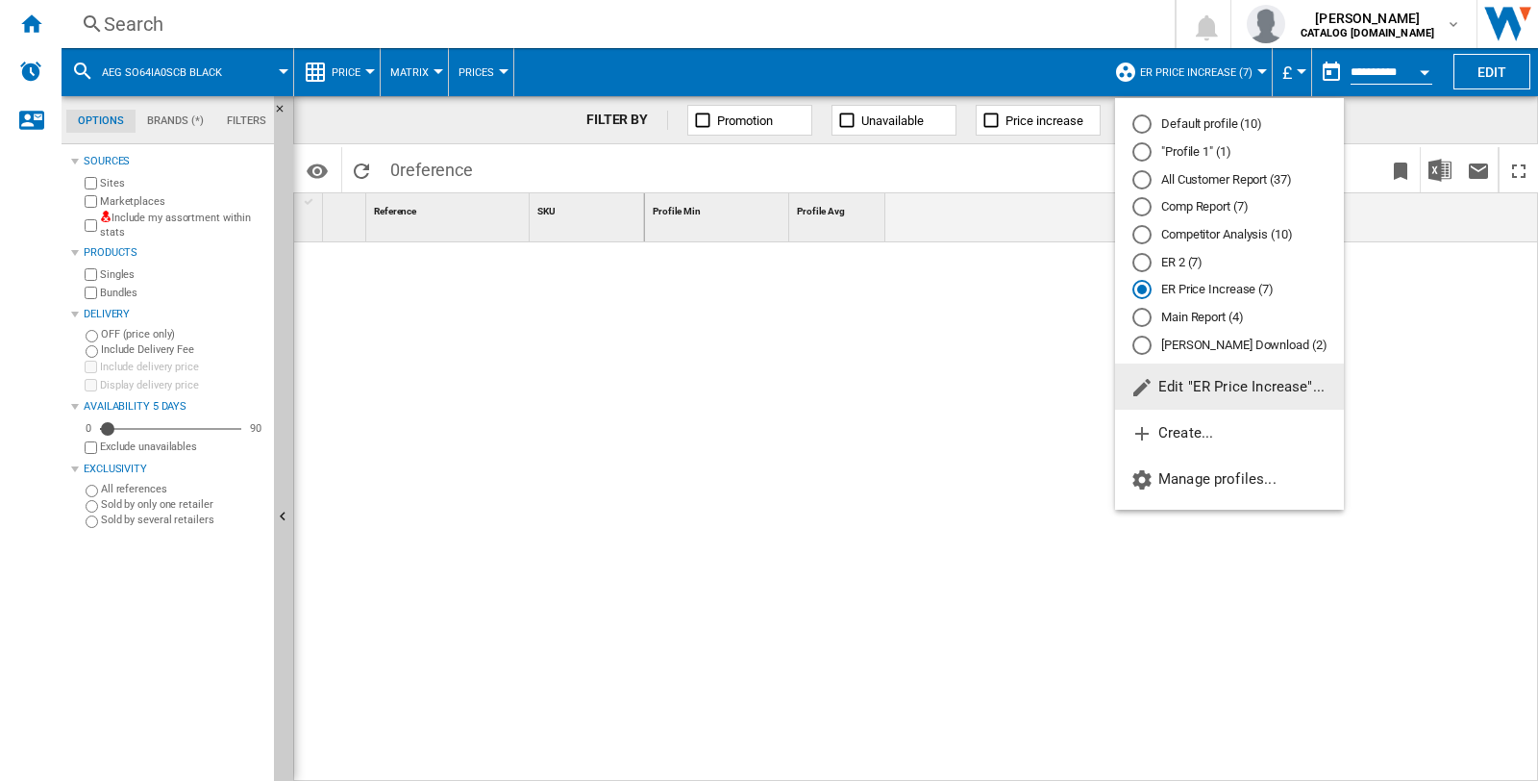
click at [1230, 388] on span "Edit "ER Price Increase"..." at bounding box center [1227, 386] width 194 height 17
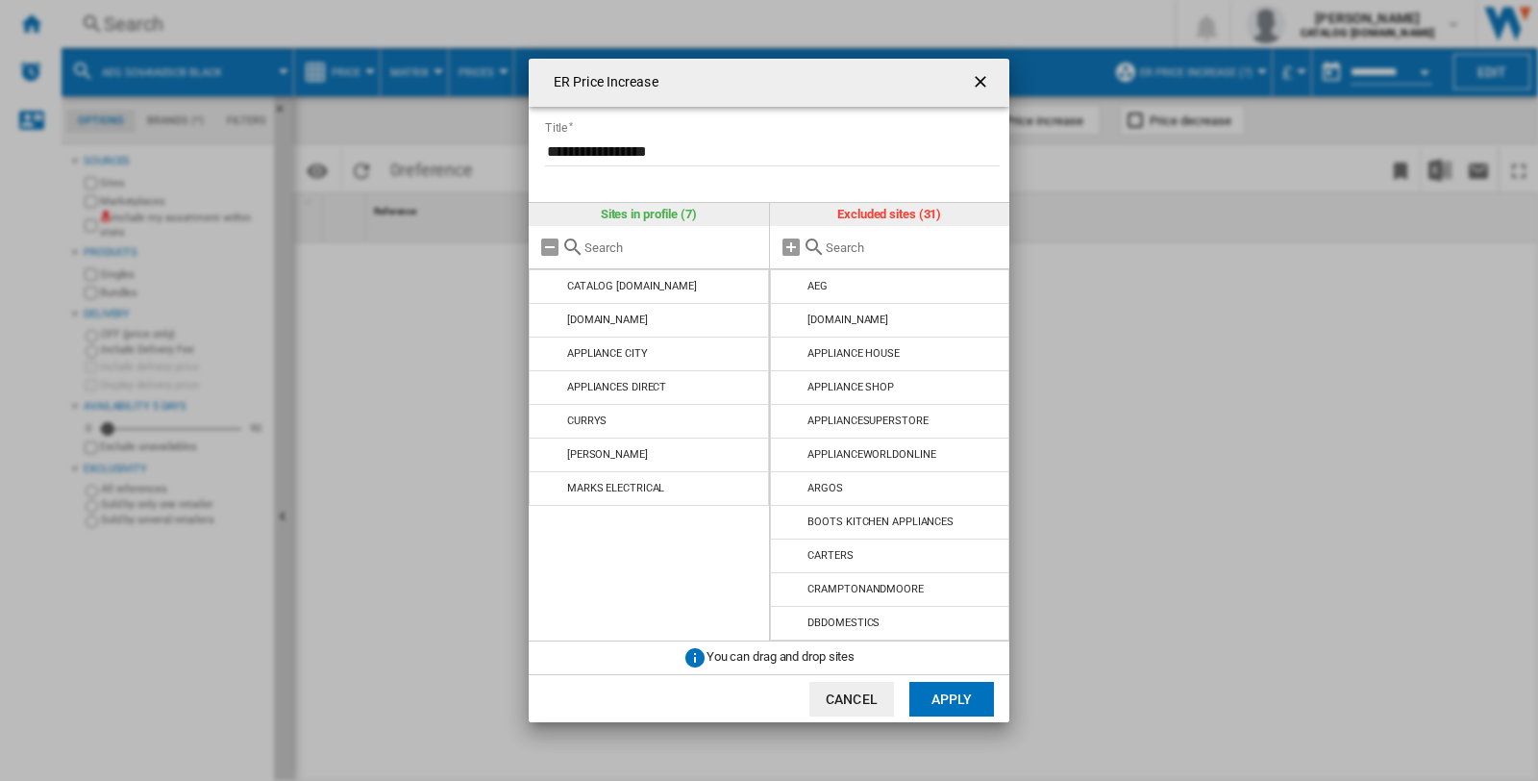
click at [881, 698] on button "Cancel" at bounding box center [851, 699] width 85 height 35
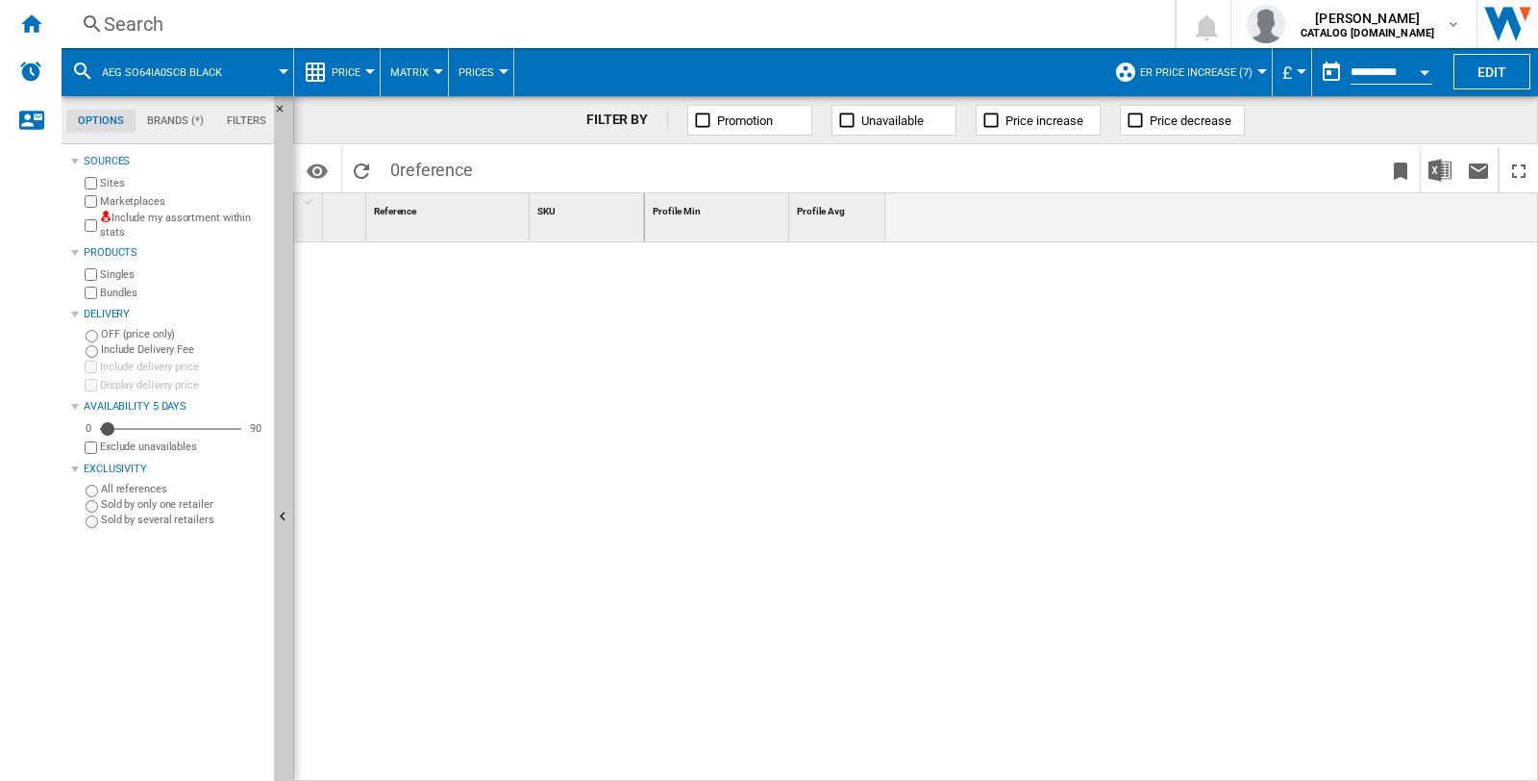
click at [171, 107] on md-tabs-canvas "Options Brands (*) Filters Options Brands (*) Filters" at bounding box center [177, 120] width 231 height 48
click at [176, 122] on md-tab-item "Brands (*)" at bounding box center [176, 121] width 80 height 23
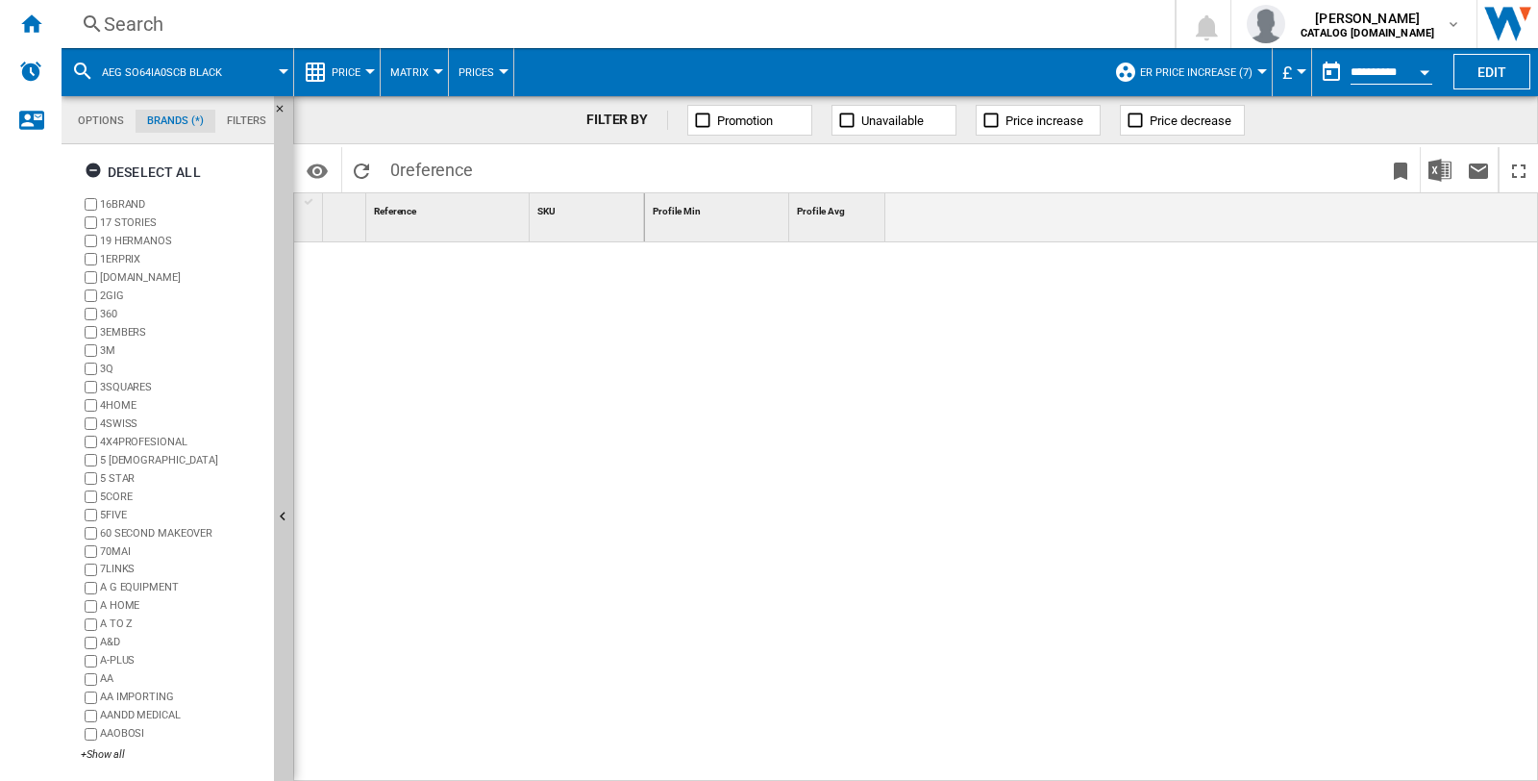
scroll to position [73, 0]
click at [250, 118] on md-tab-item "Filters" at bounding box center [246, 121] width 62 height 23
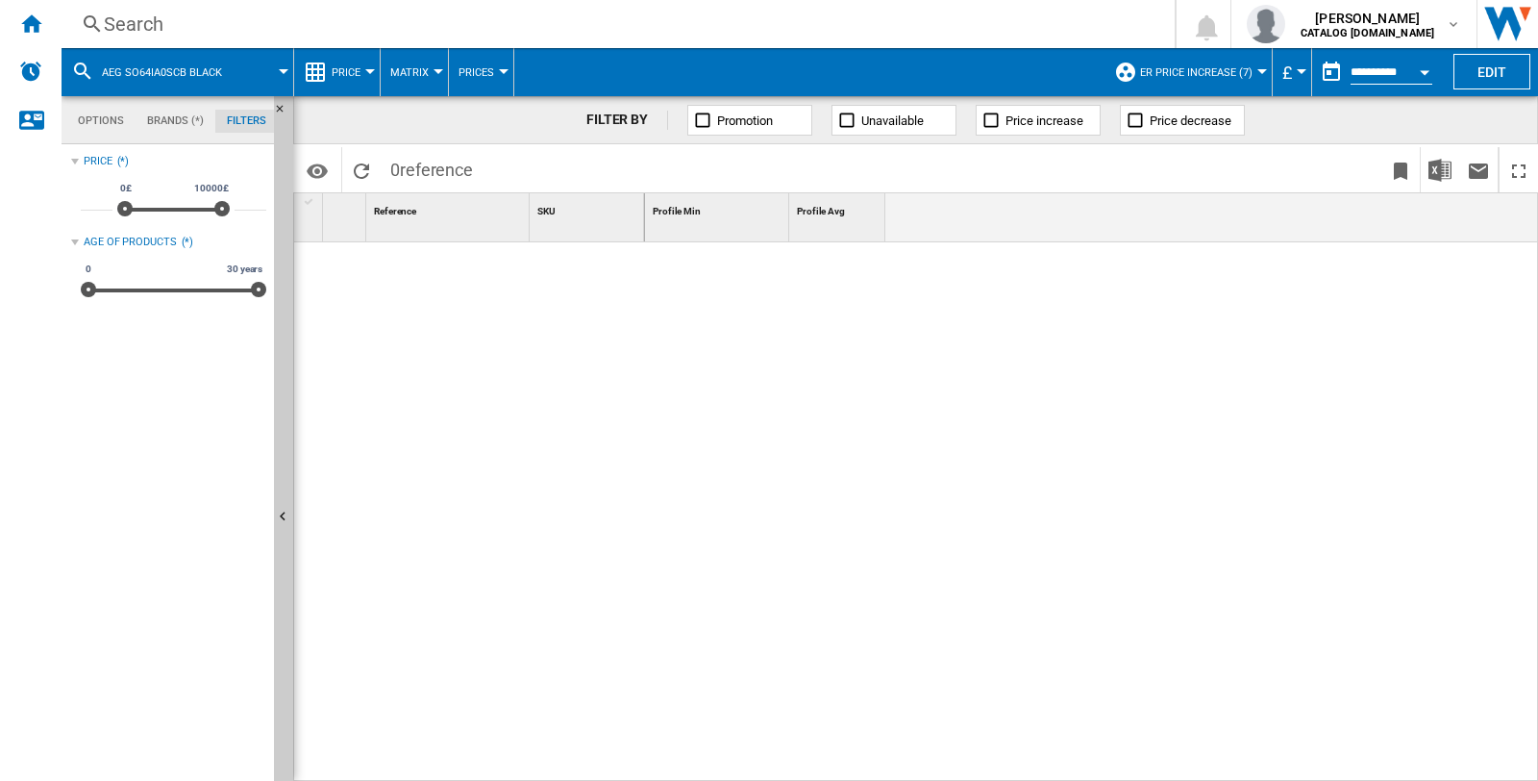
scroll to position [123, 0]
click at [90, 122] on md-tab-item "Options" at bounding box center [100, 121] width 69 height 23
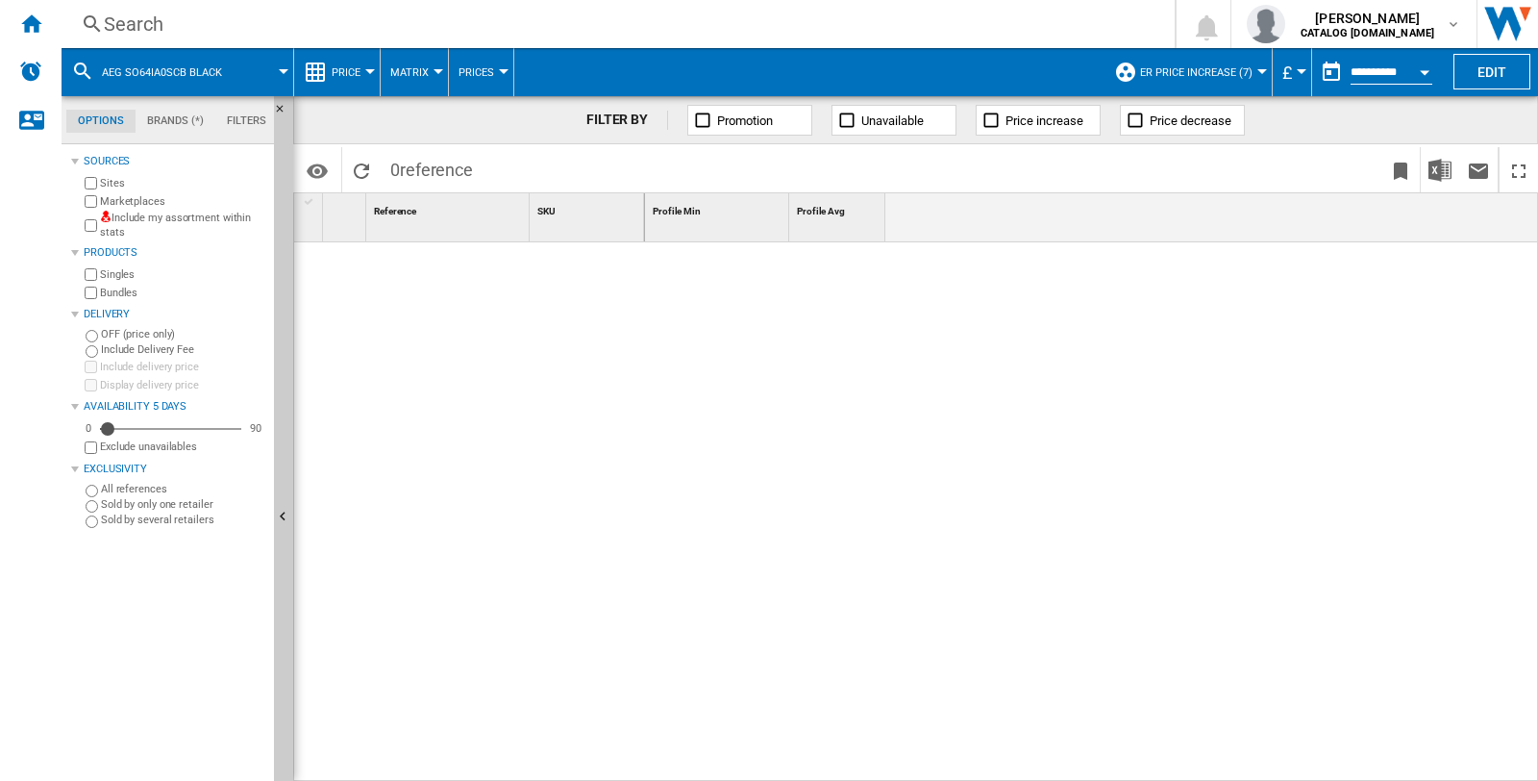
scroll to position [22, 0]
click at [193, 71] on span "AEG SO64IA0SCB BLACK" at bounding box center [162, 72] width 120 height 12
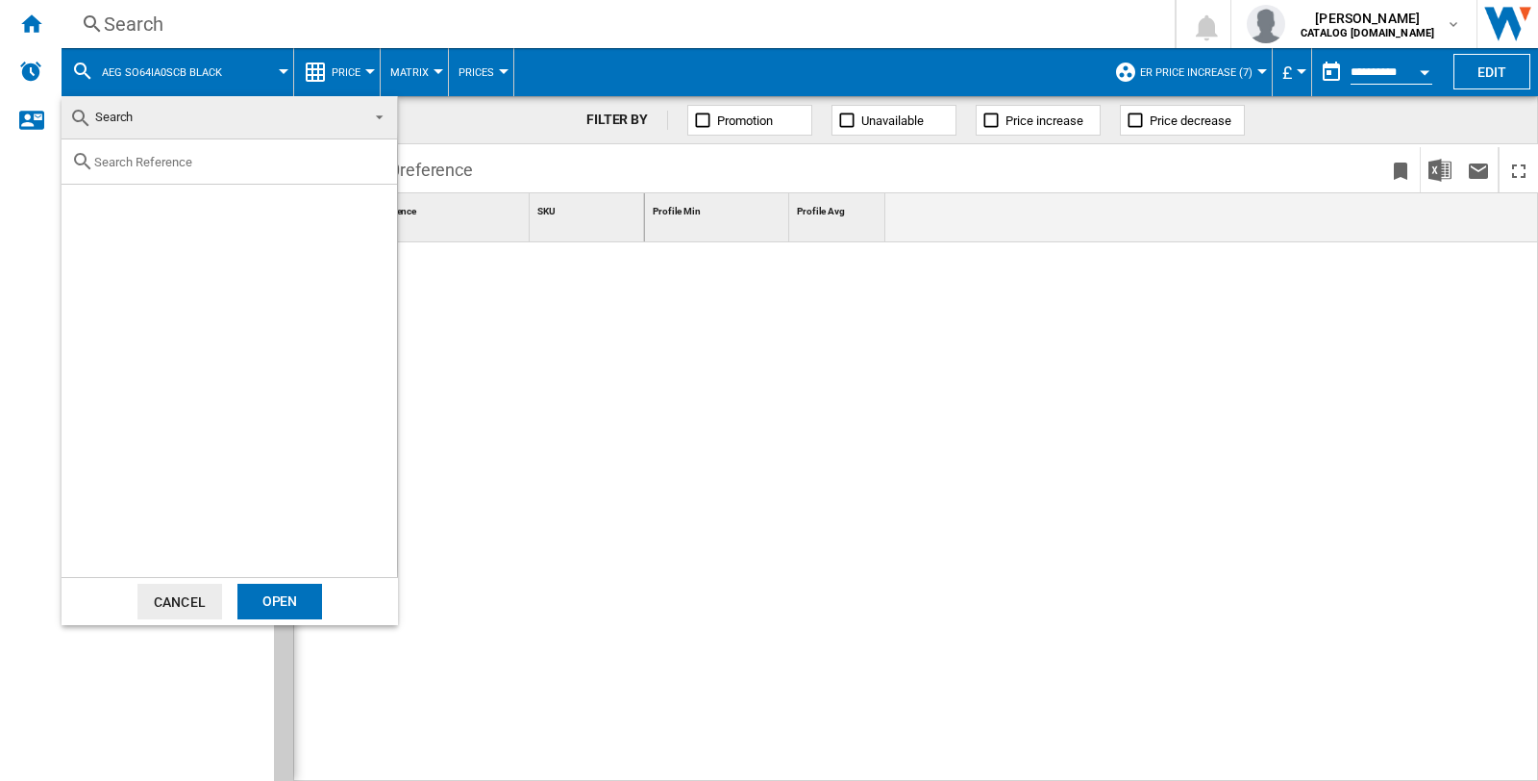
click at [868, 356] on md-backdrop at bounding box center [769, 390] width 1538 height 781
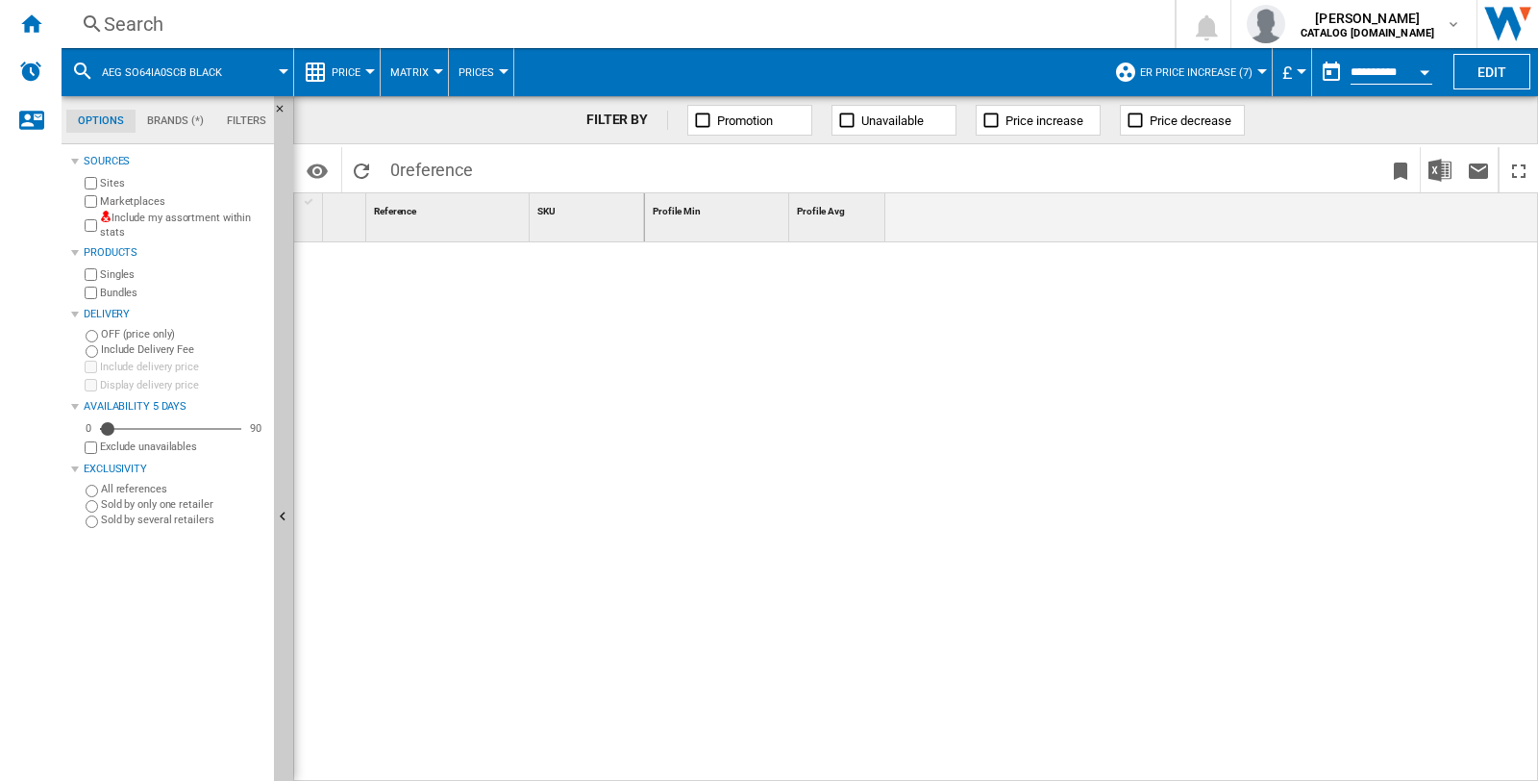
click at [366, 69] on div at bounding box center [370, 71] width 10 height 5
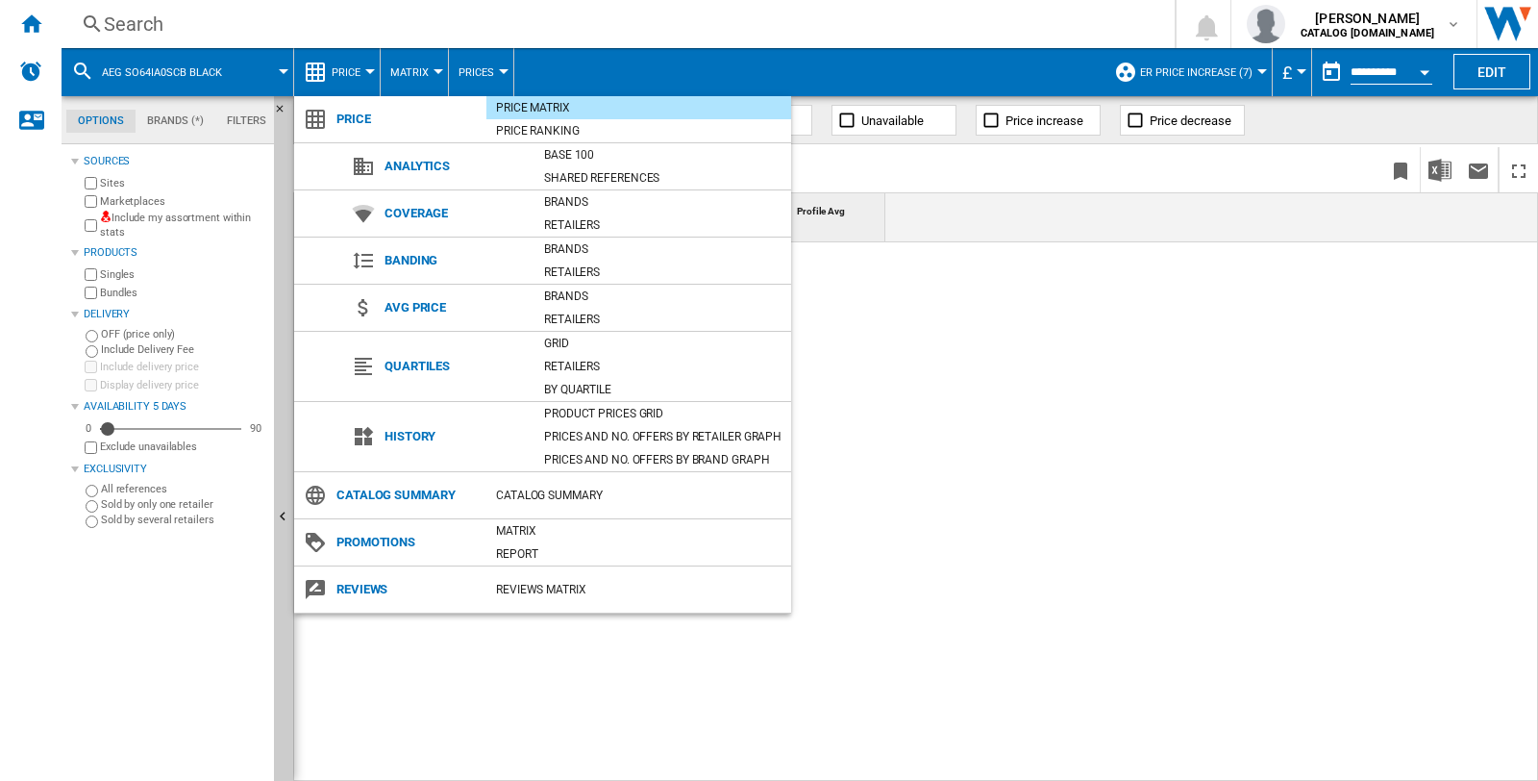
click at [1134, 492] on md-backdrop at bounding box center [769, 390] width 1538 height 781
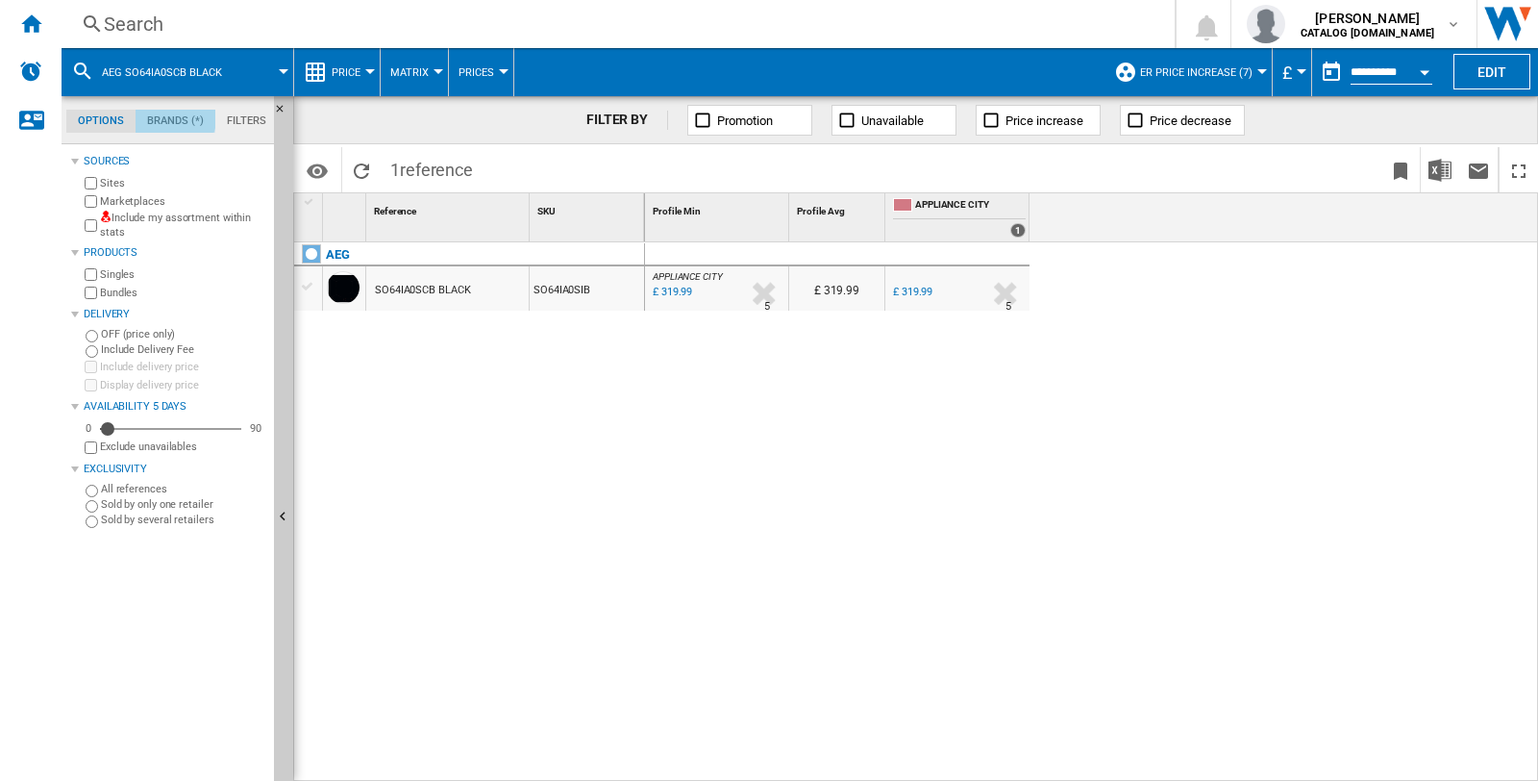
click at [158, 112] on md-tab-item "Brands (*)" at bounding box center [176, 121] width 80 height 23
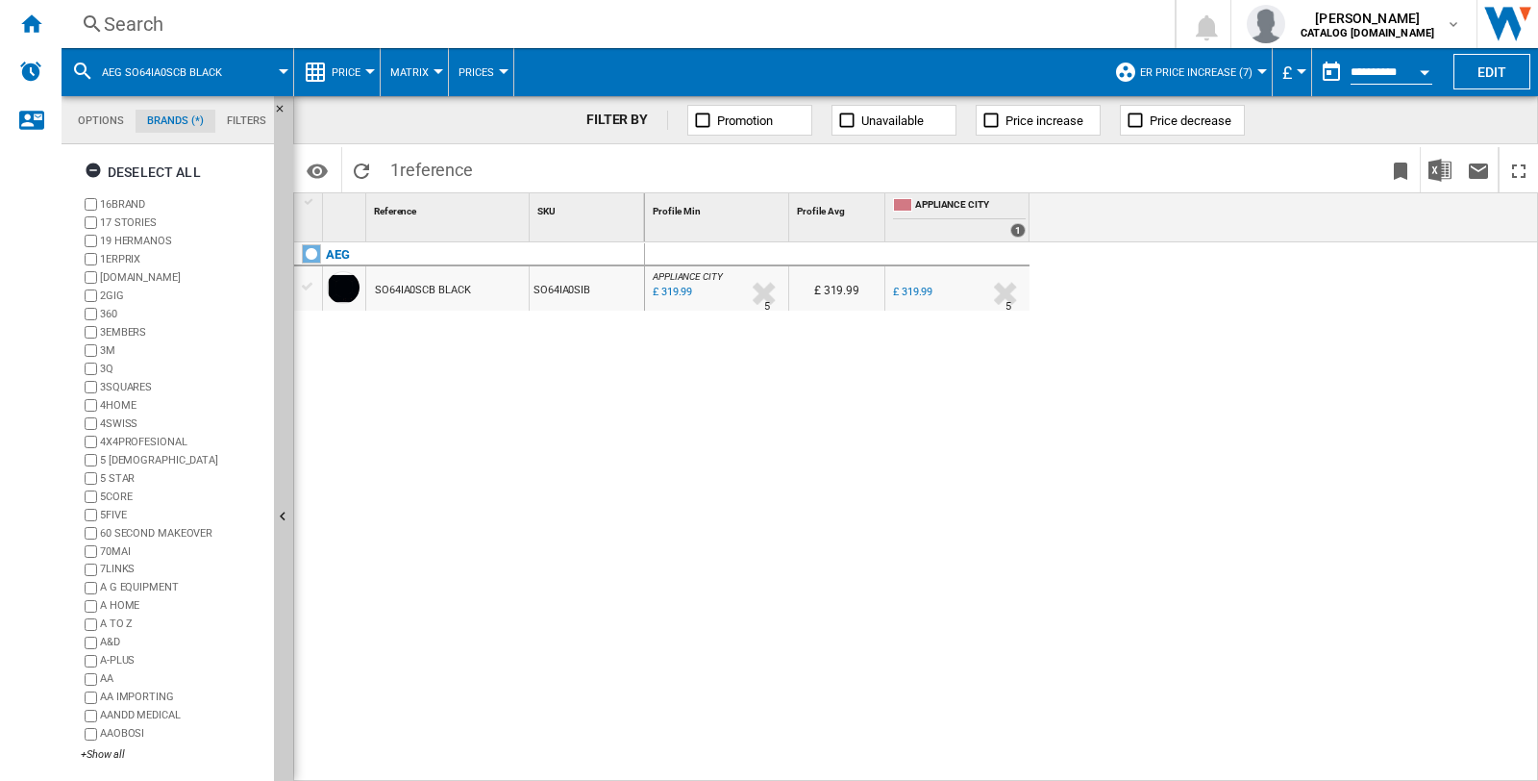
click at [238, 111] on md-tab-item "Filters" at bounding box center [246, 121] width 62 height 23
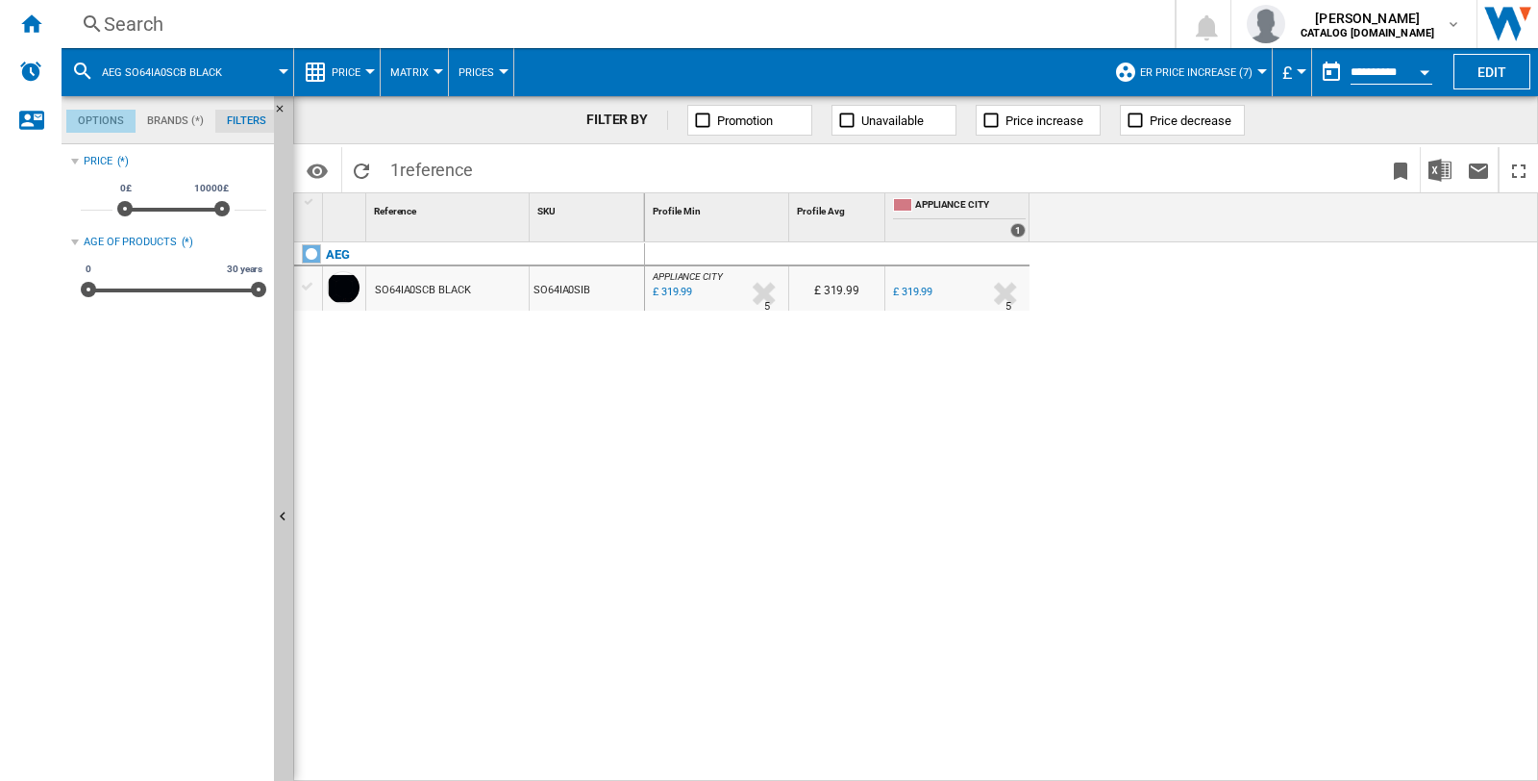
click at [106, 128] on md-tab-item "Options" at bounding box center [100, 121] width 69 height 23
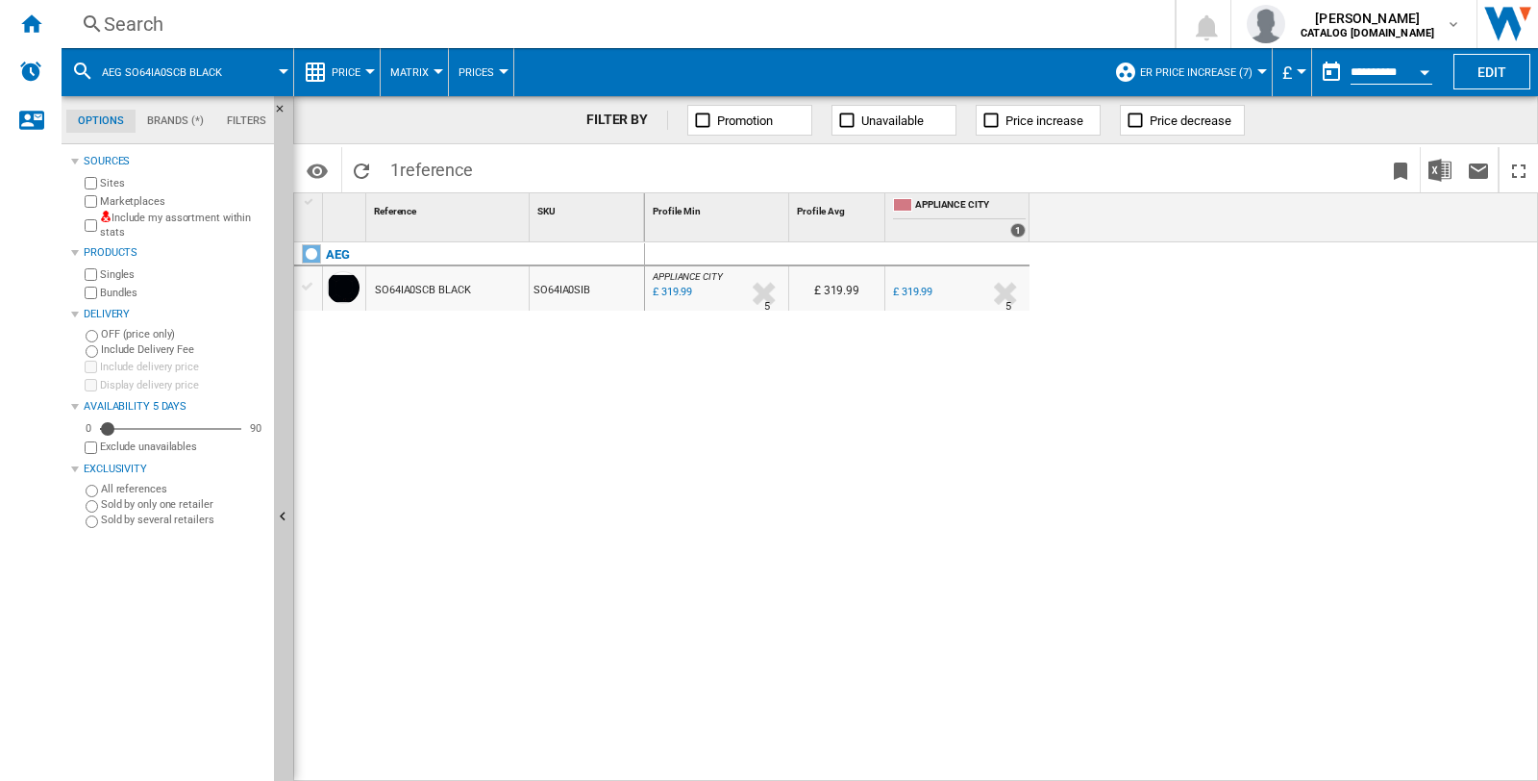
click at [117, 11] on div "Search" at bounding box center [614, 24] width 1021 height 27
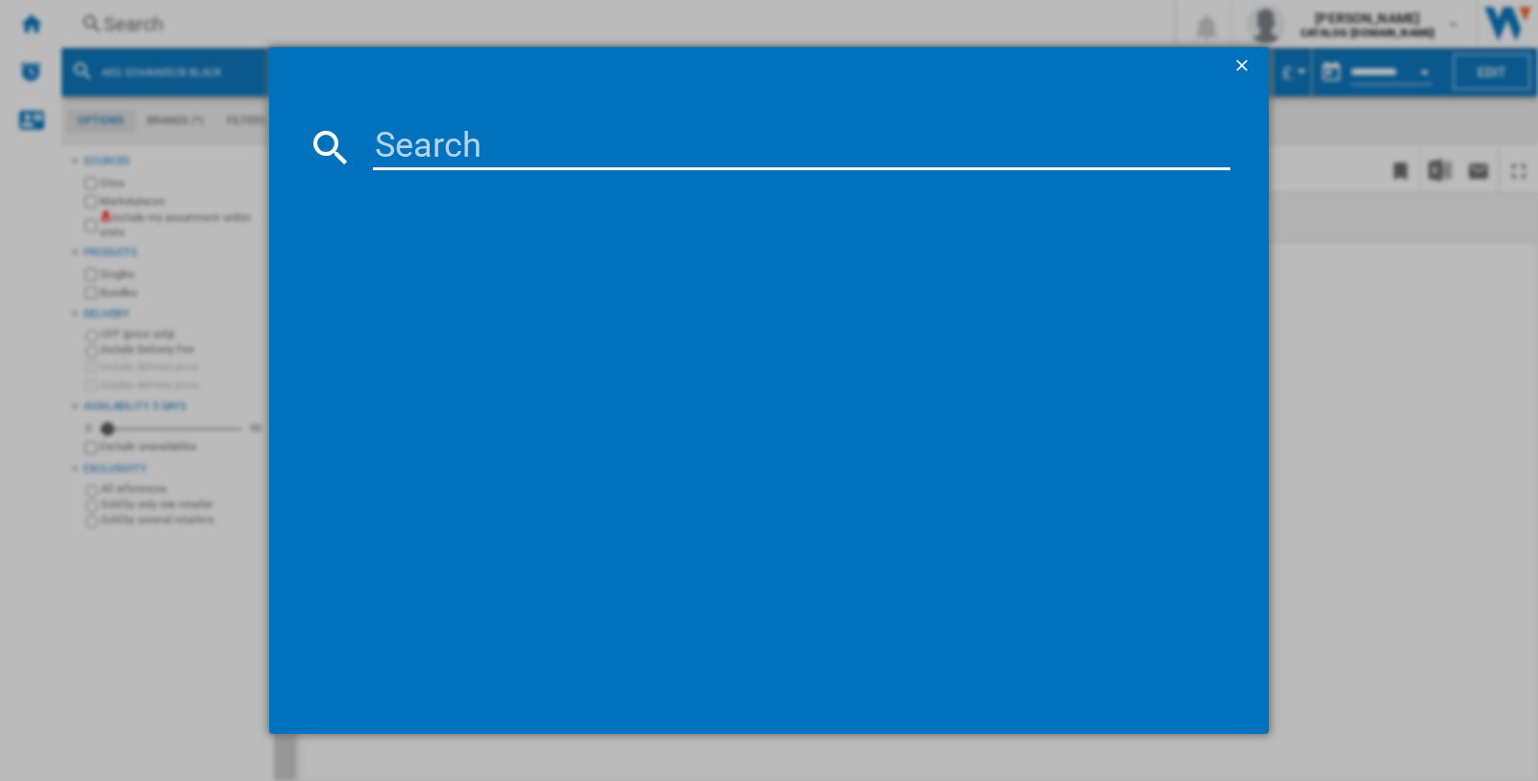
click at [534, 150] on input at bounding box center [801, 147] width 857 height 46
paste input "AEG SO64IA0SIB"
drag, startPoint x: 650, startPoint y: 131, endPoint x: 224, endPoint y: 130, distance: 425.8
click at [224, 130] on div "AEG SO64IA0SIB references (0) No results" at bounding box center [769, 390] width 1538 height 781
drag, startPoint x: 378, startPoint y: 118, endPoint x: 773, endPoint y: 149, distance: 396.3
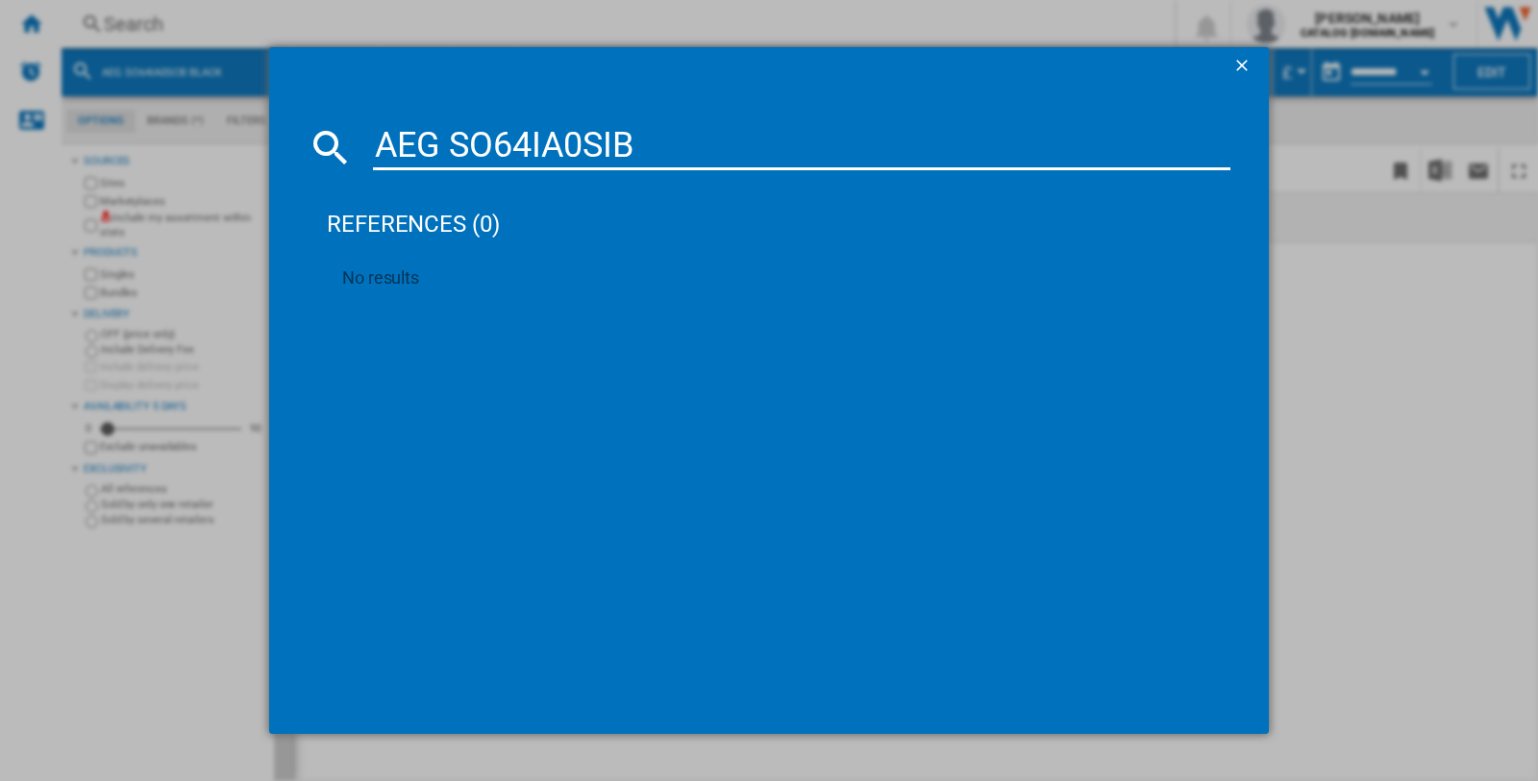
click at [773, 149] on input "AEG SO64IA0SIB" at bounding box center [801, 147] width 857 height 46
drag, startPoint x: 744, startPoint y: 148, endPoint x: 367, endPoint y: 180, distance: 378.2
click at [367, 180] on md-dialog-content "AEG SO64IA0SIB references (0) No results" at bounding box center [769, 410] width 1000 height 649
paste input "CB BLACK"
type input "AEG SO64IA0SCB BLACK"
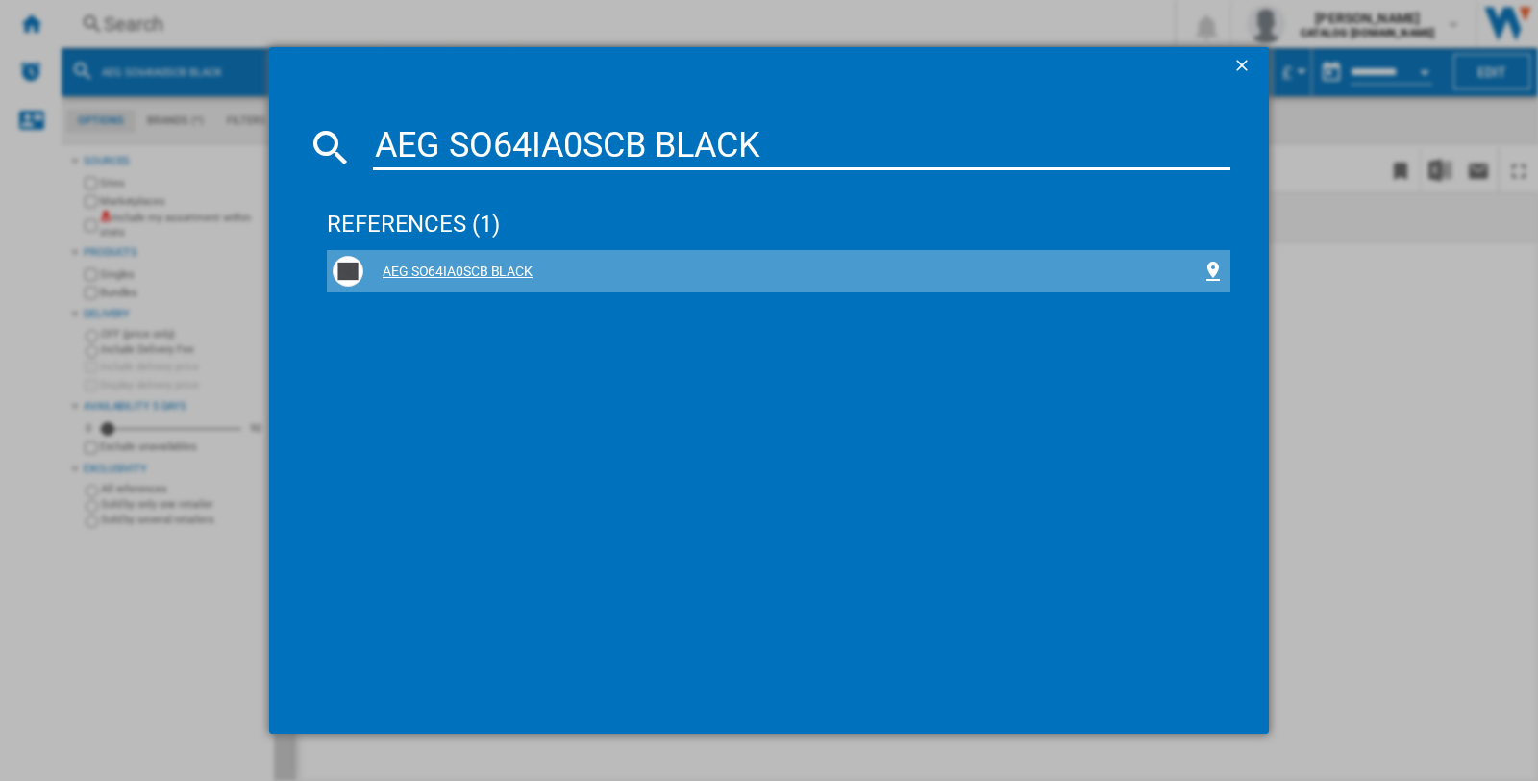
click at [457, 264] on div "AEG SO64IA0SCB BLACK" at bounding box center [782, 271] width 838 height 19
click at [440, 271] on div "AEG SO64IA0SCB BLACK" at bounding box center [782, 271] width 838 height 19
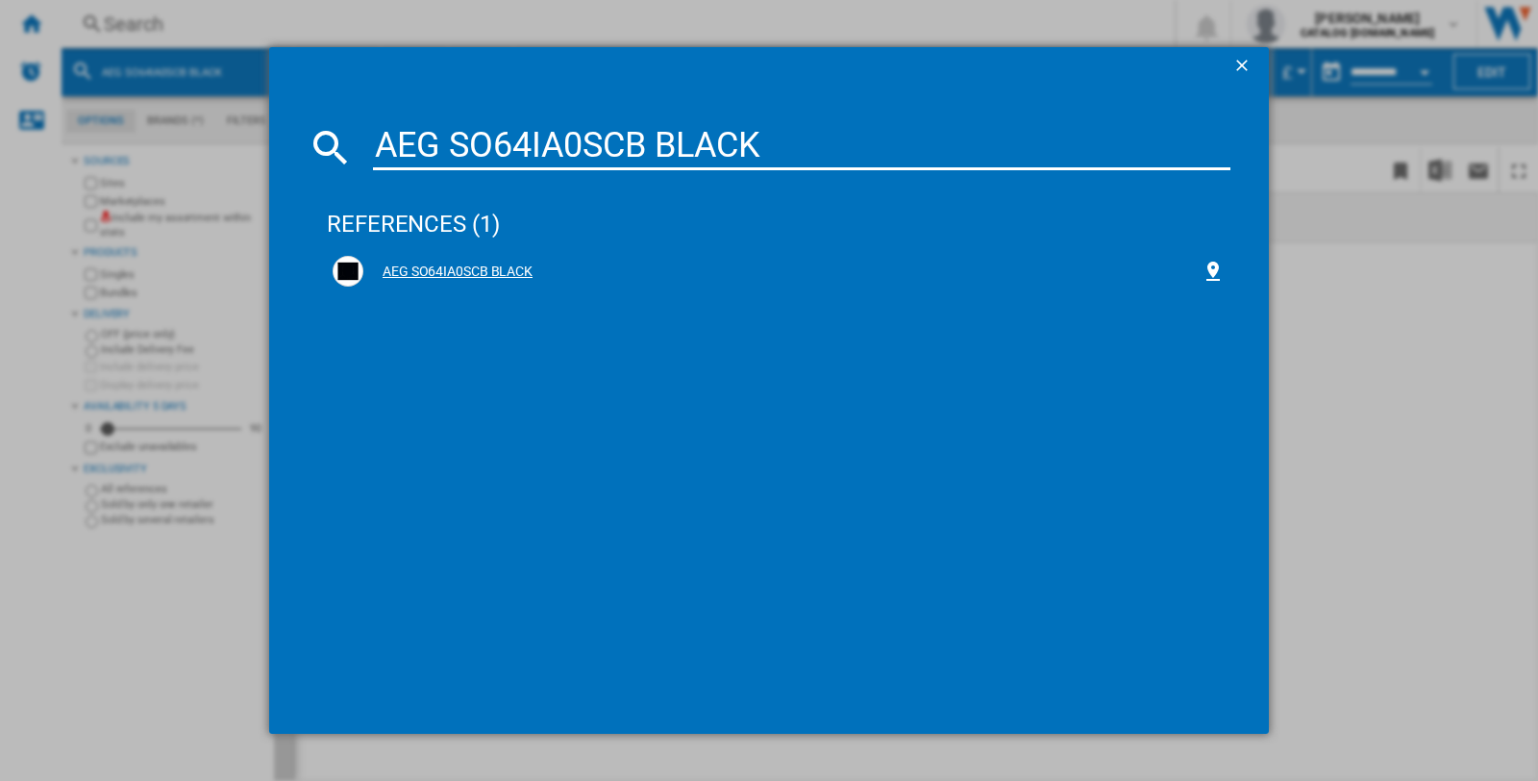
click at [440, 271] on div "AEG SO64IA0SCB BLACK" at bounding box center [782, 271] width 838 height 19
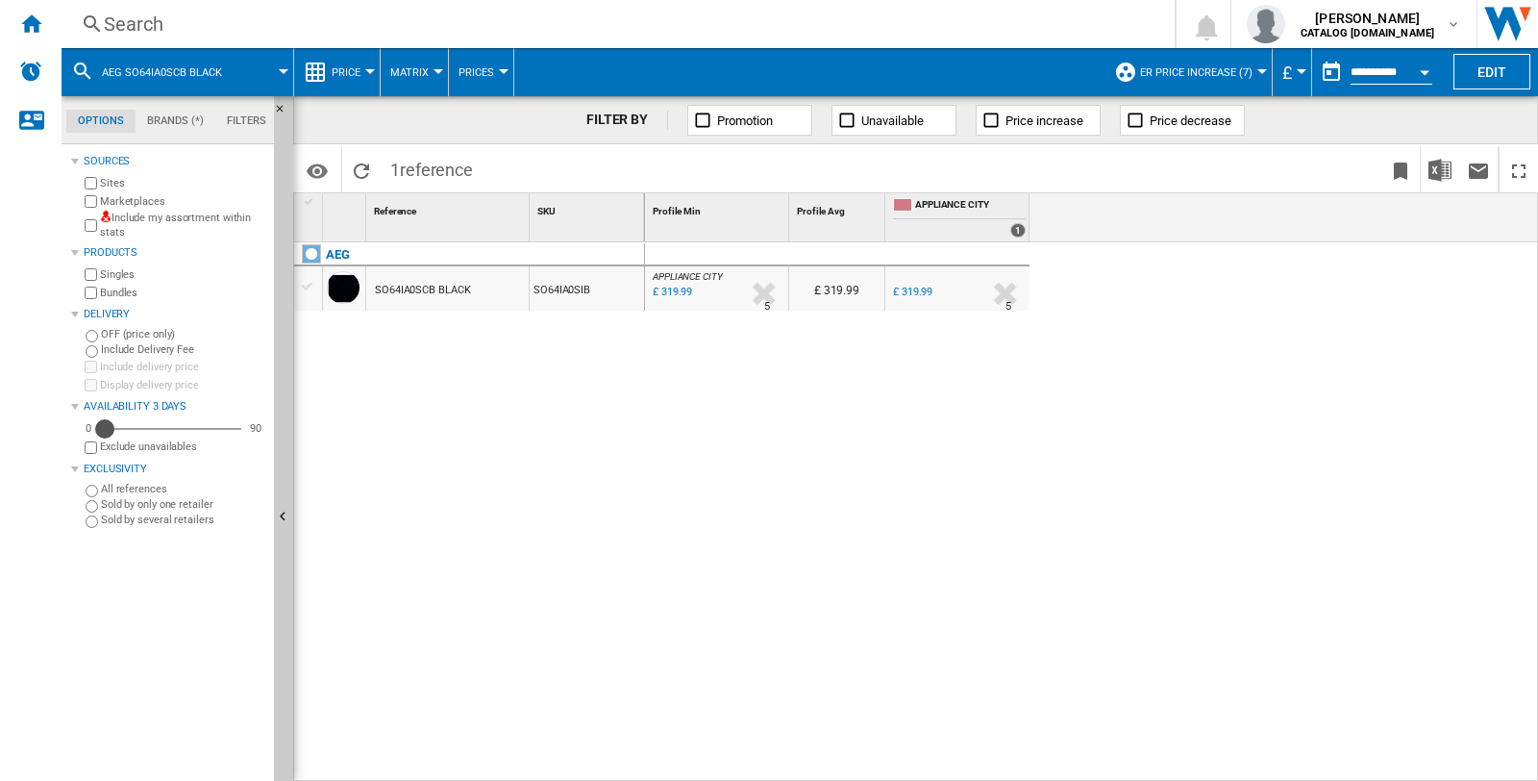
click at [106, 424] on div "Availability" at bounding box center [104, 428] width 19 height 19
click at [108, 424] on div "Availability" at bounding box center [107, 428] width 19 height 19
click at [111, 424] on div "Availability" at bounding box center [109, 428] width 19 height 19
click at [1260, 69] on div at bounding box center [1262, 71] width 10 height 5
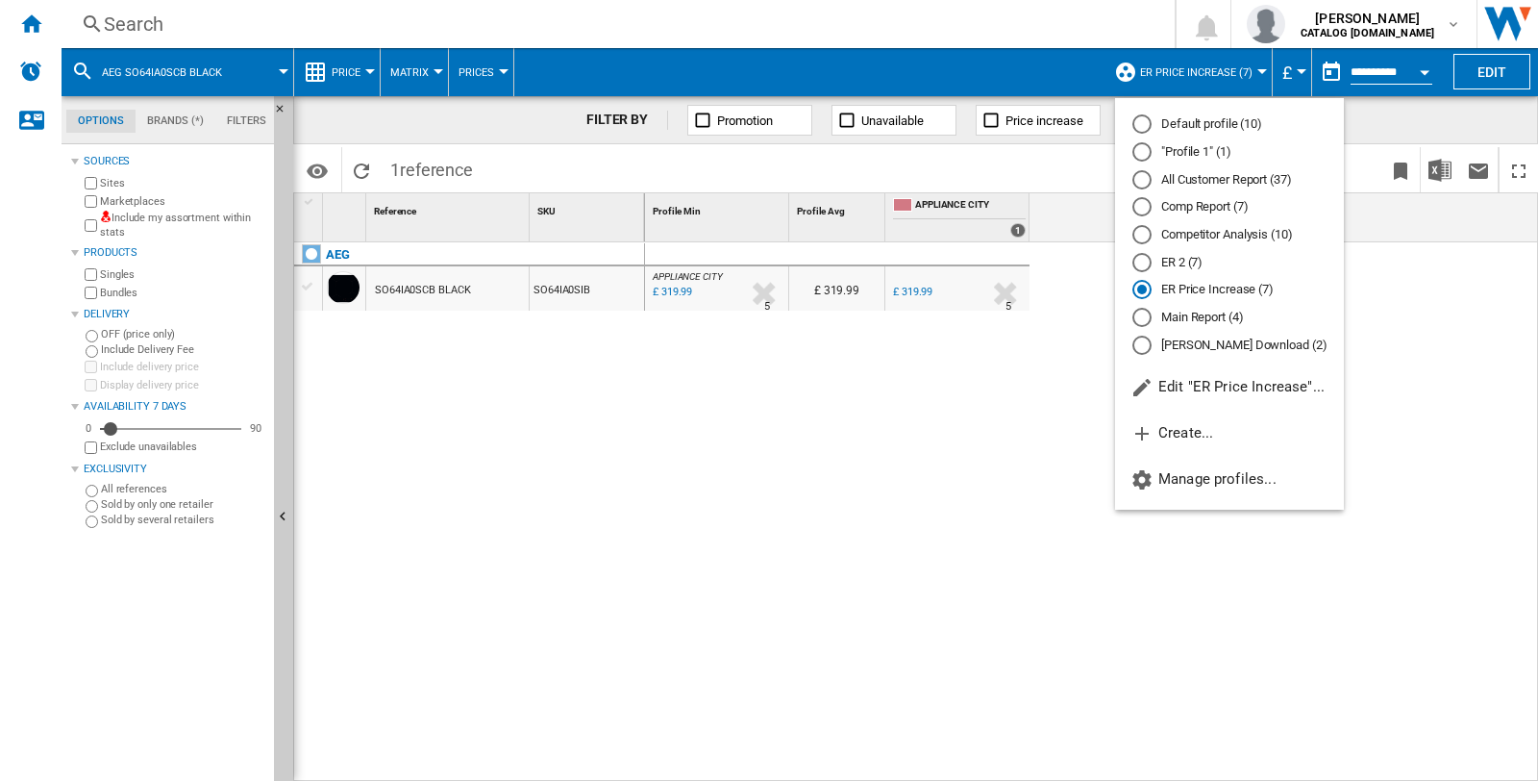
click at [1247, 126] on md-radio-button "Default profile (10)" at bounding box center [1229, 124] width 194 height 18
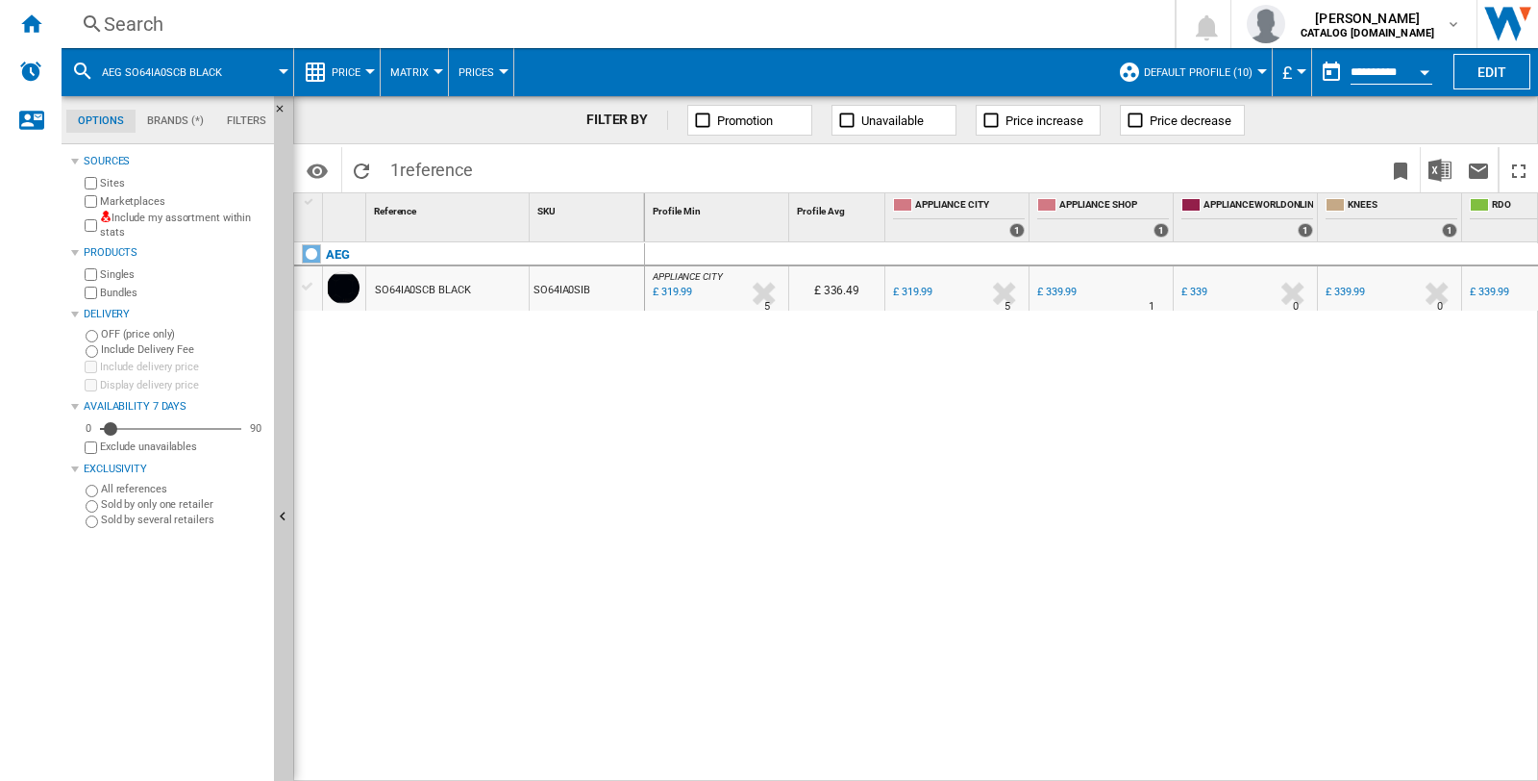
click at [905, 291] on div "£ 319.99" at bounding box center [912, 291] width 39 height 12
click at [1494, 69] on button "Edit" at bounding box center [1491, 72] width 77 height 36
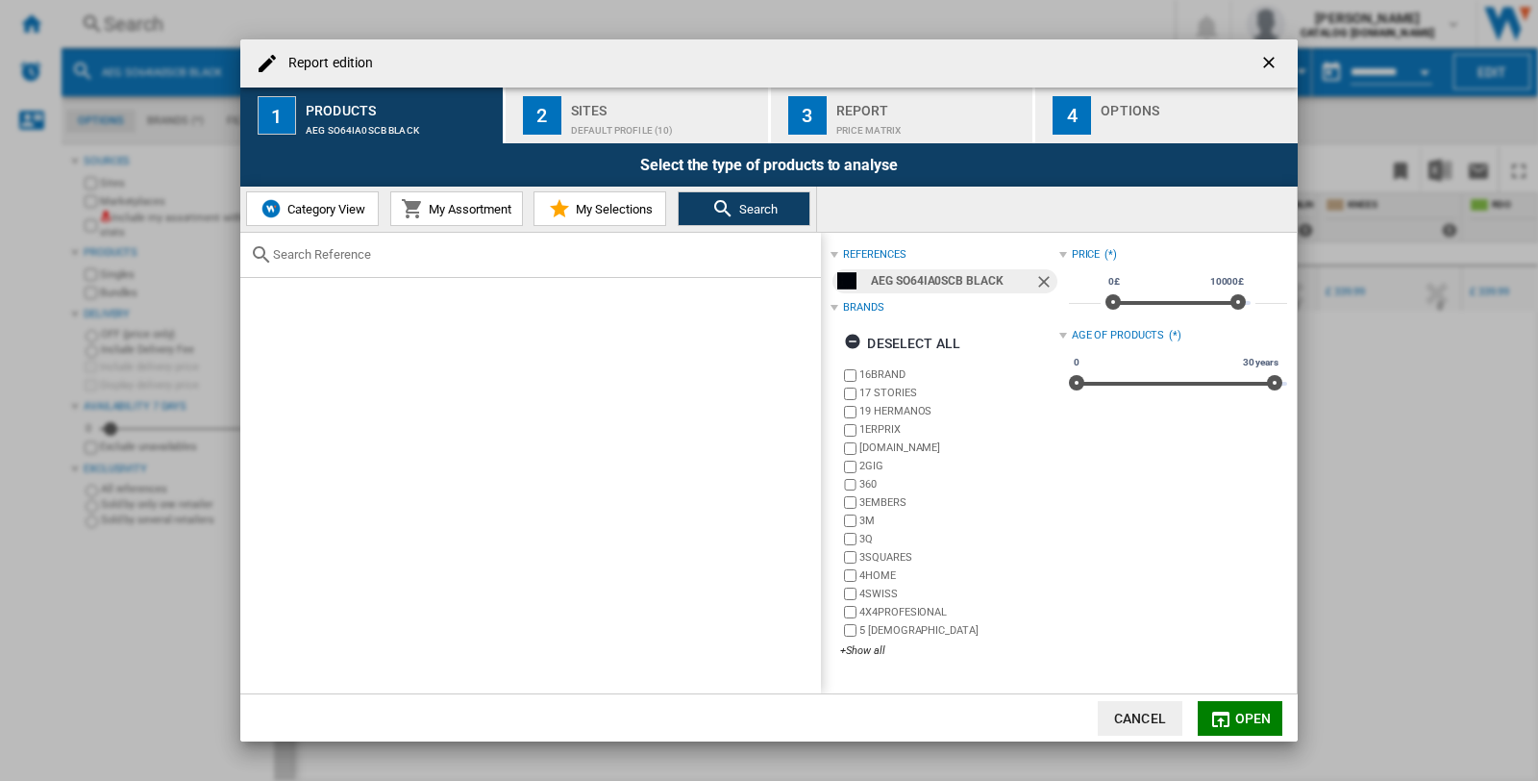
click at [627, 112] on div "Sites" at bounding box center [665, 105] width 189 height 20
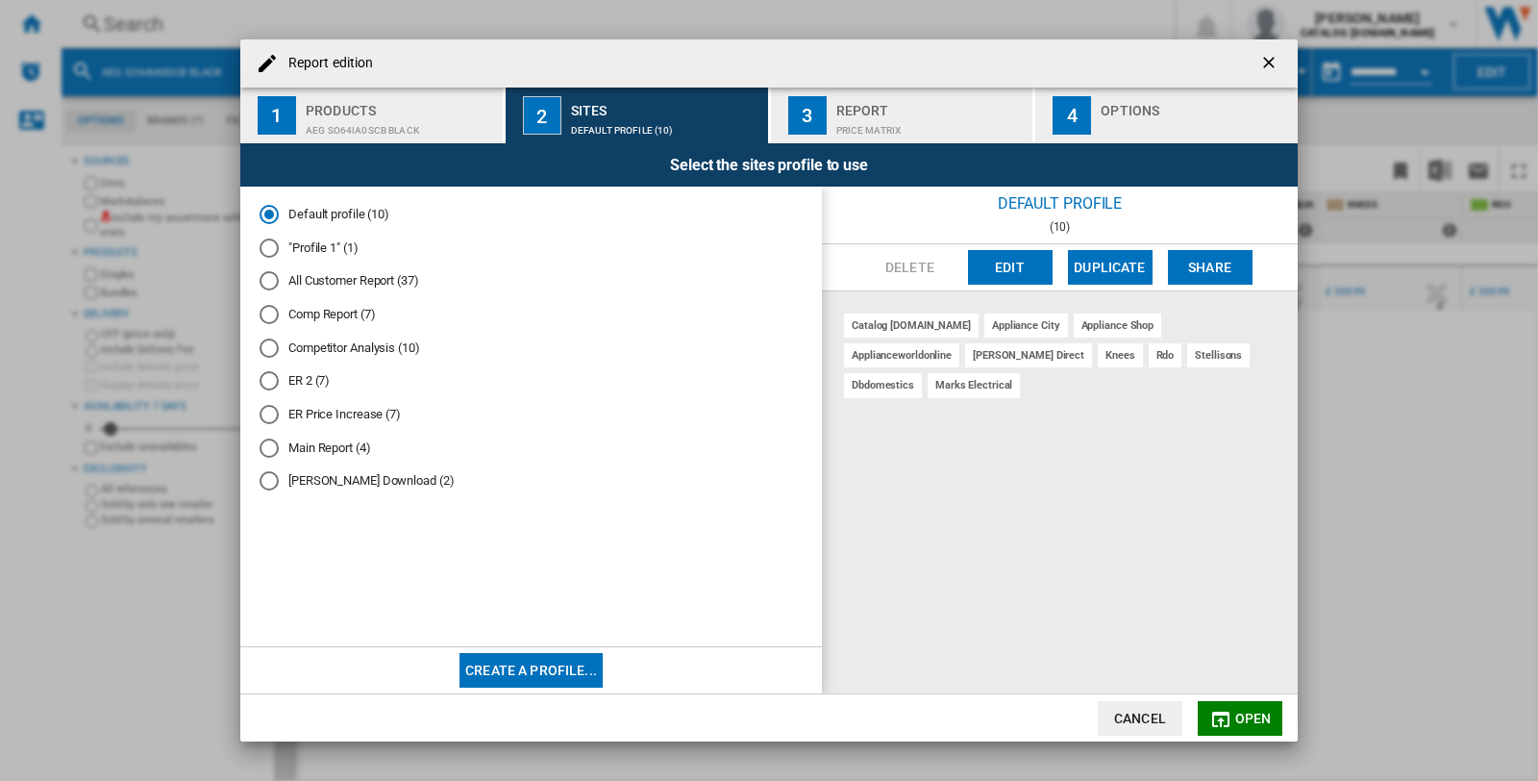
click at [887, 101] on div "Report" at bounding box center [930, 105] width 189 height 20
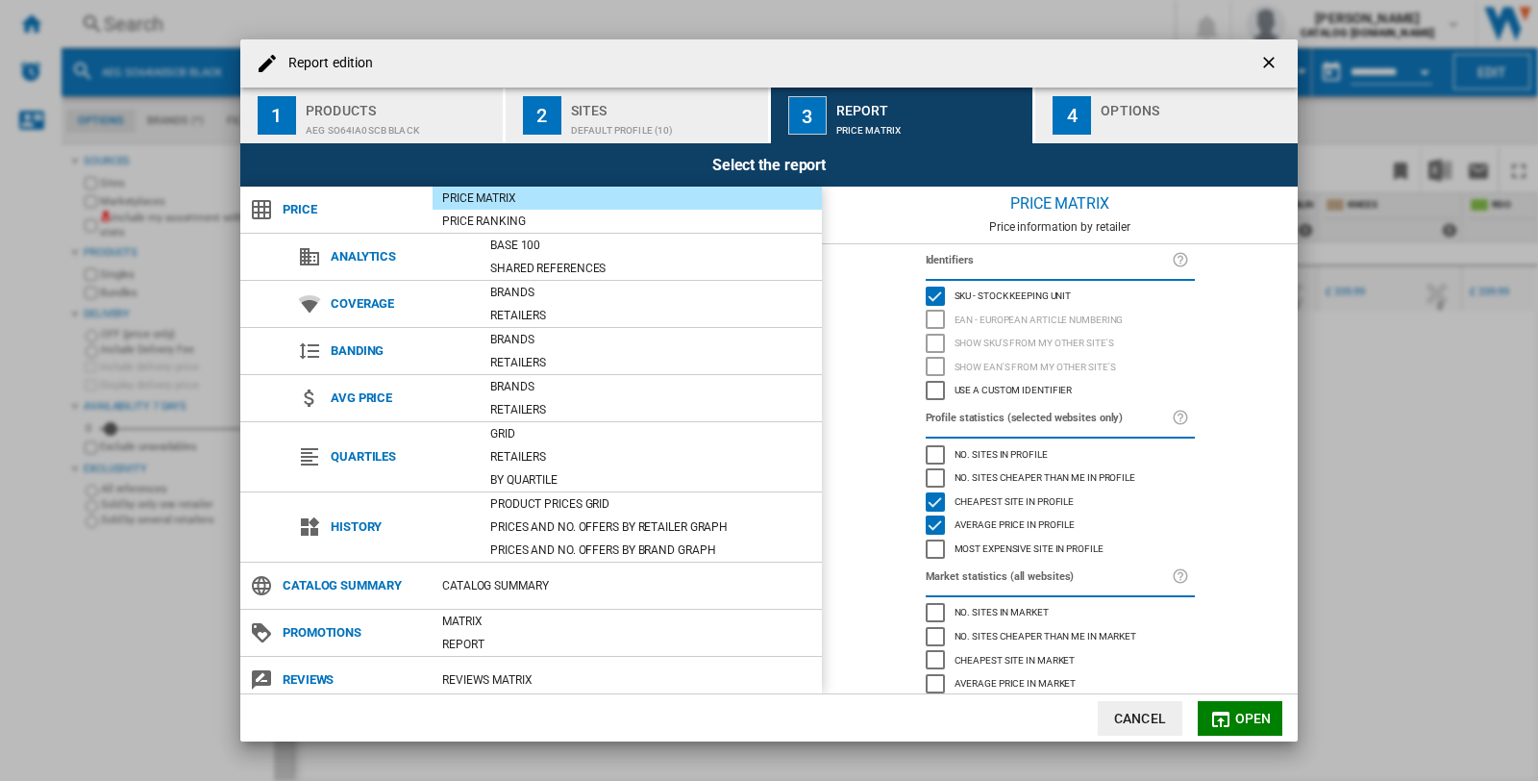
click at [340, 125] on div "AEG SO64IA0SCB BLACK" at bounding box center [400, 125] width 189 height 20
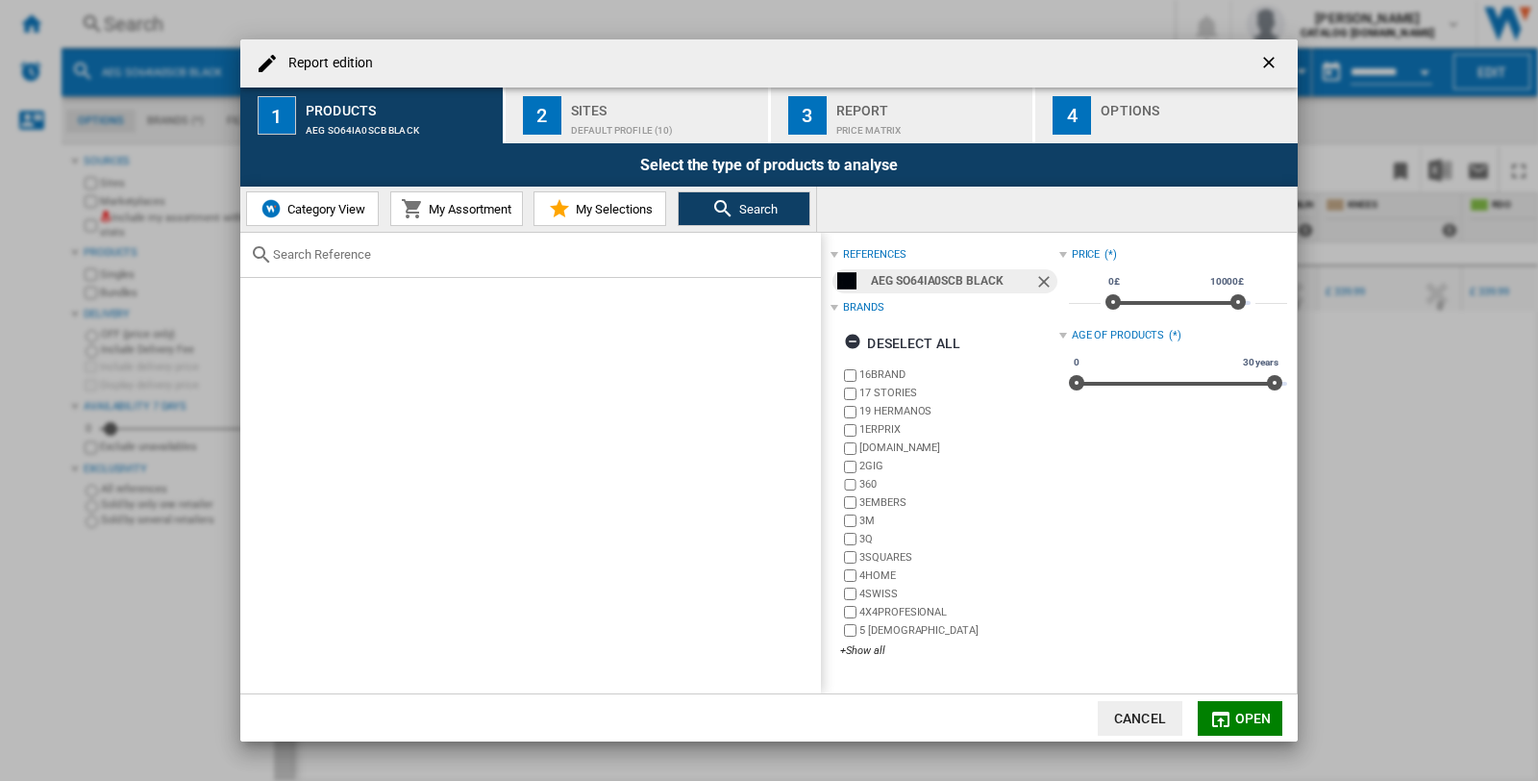
click at [304, 210] on span "Category View" at bounding box center [324, 209] width 83 height 14
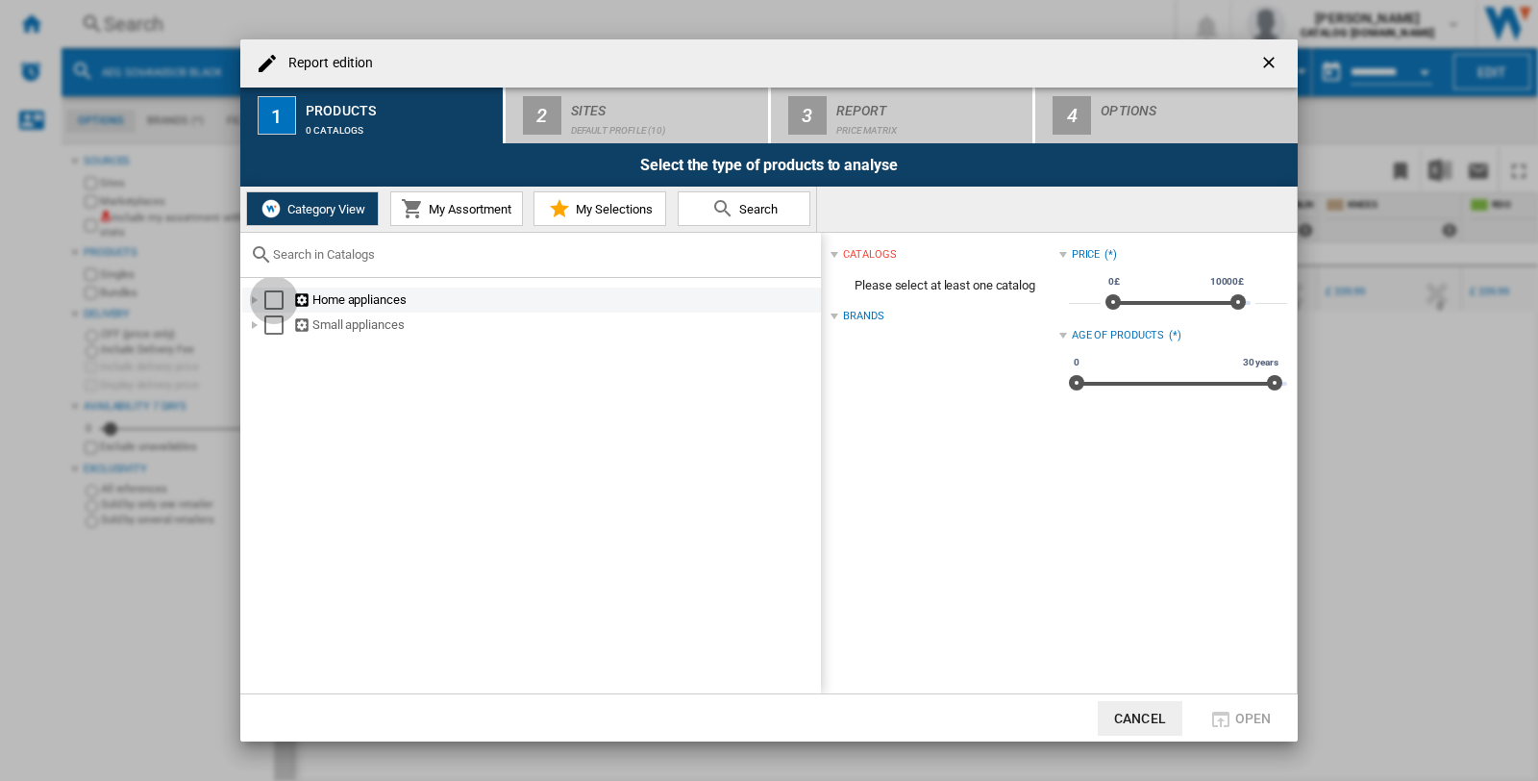
click at [273, 293] on div "Select" at bounding box center [273, 299] width 19 height 19
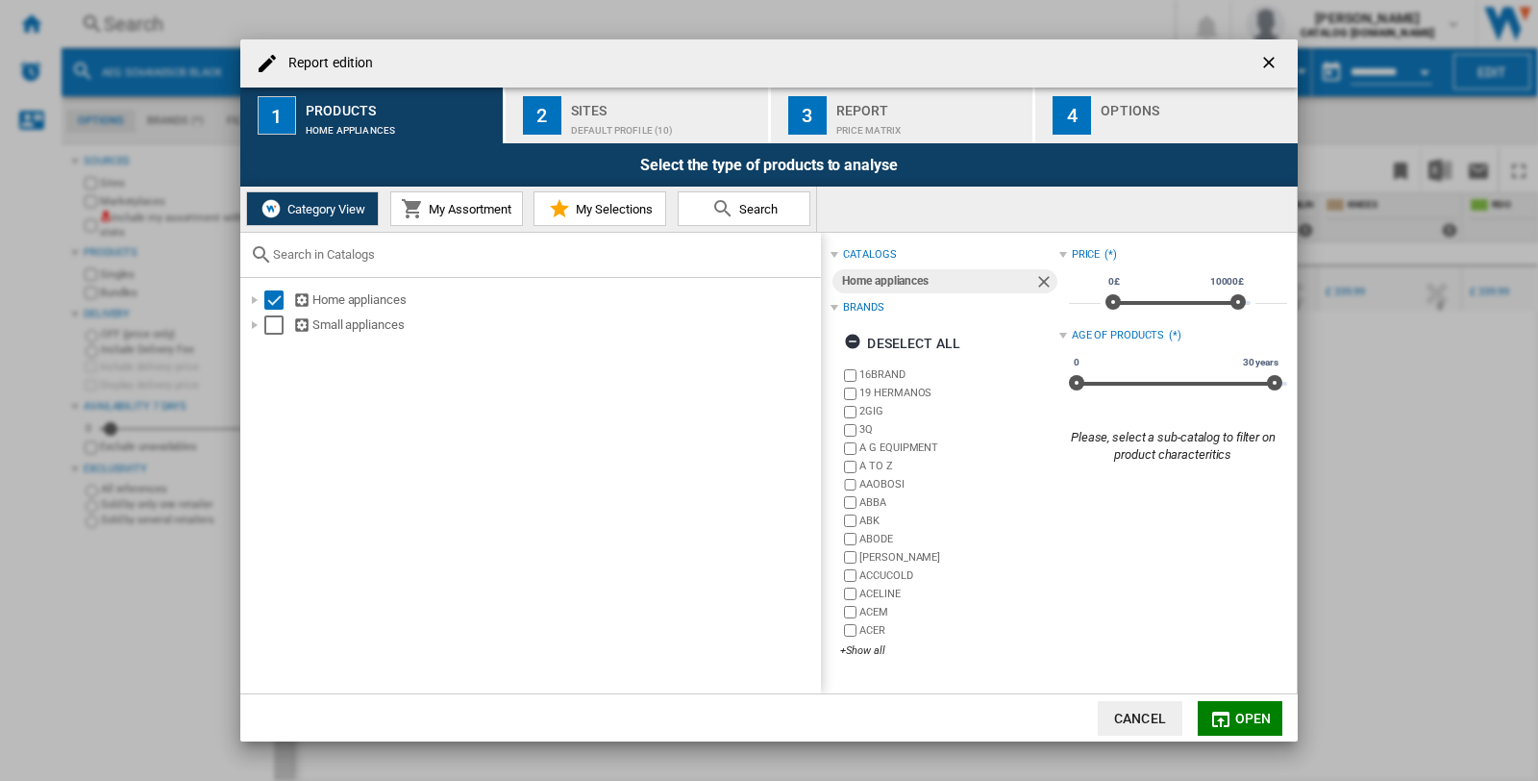
click at [580, 108] on div "Sites" at bounding box center [665, 105] width 189 height 20
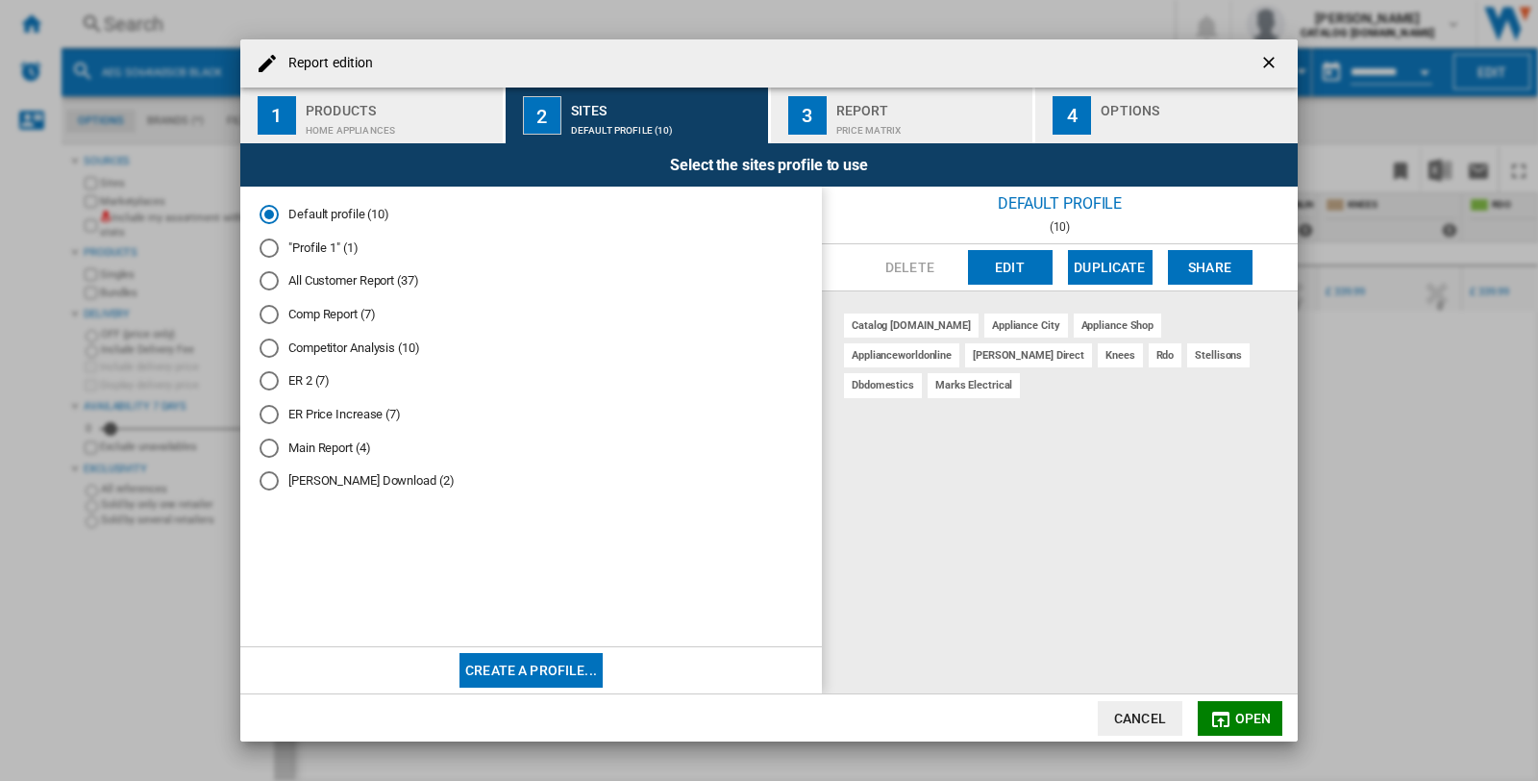
click at [962, 119] on div "Price Matrix" at bounding box center [930, 125] width 189 height 20
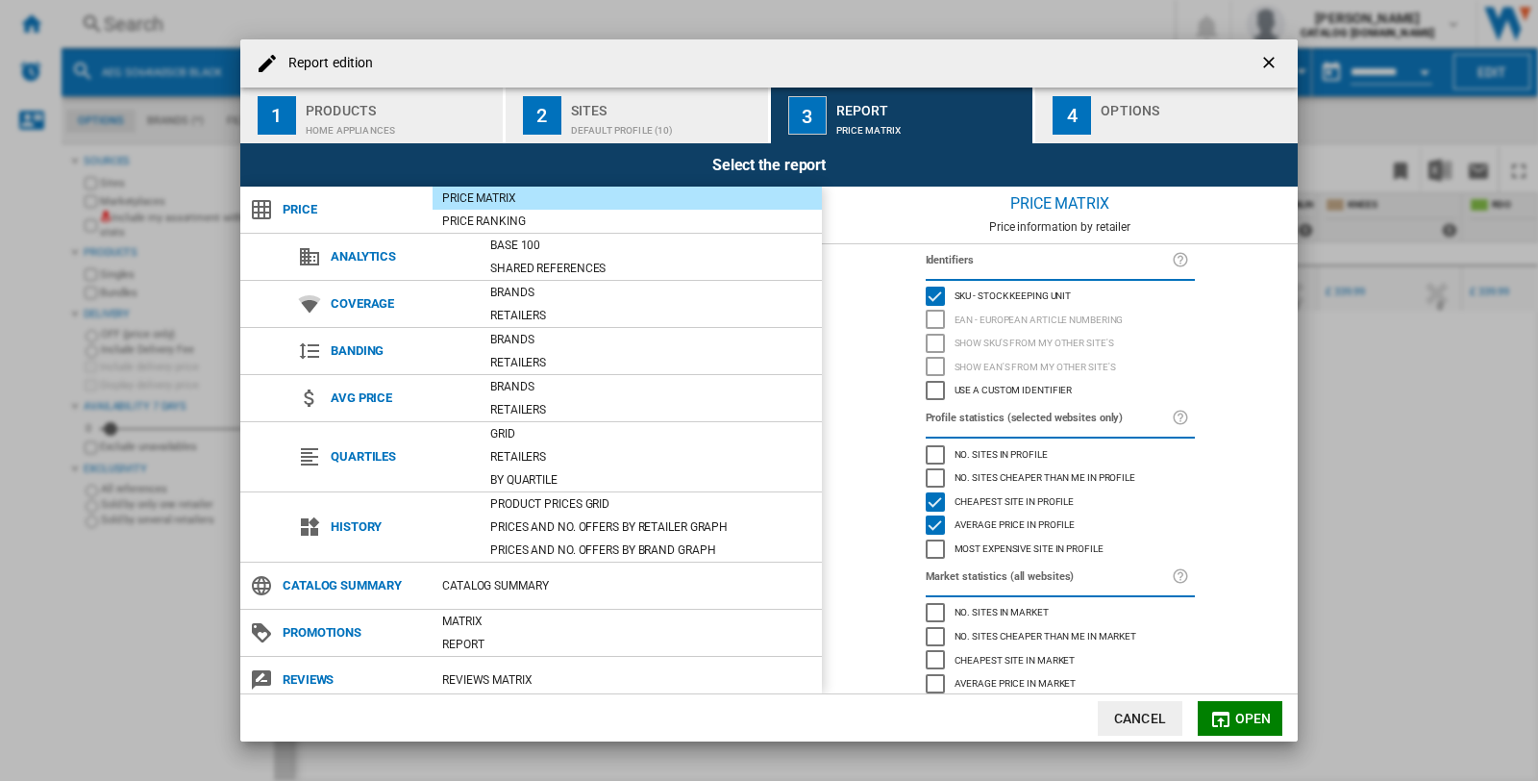
click at [584, 116] on div "Default profile (10)" at bounding box center [665, 125] width 189 height 20
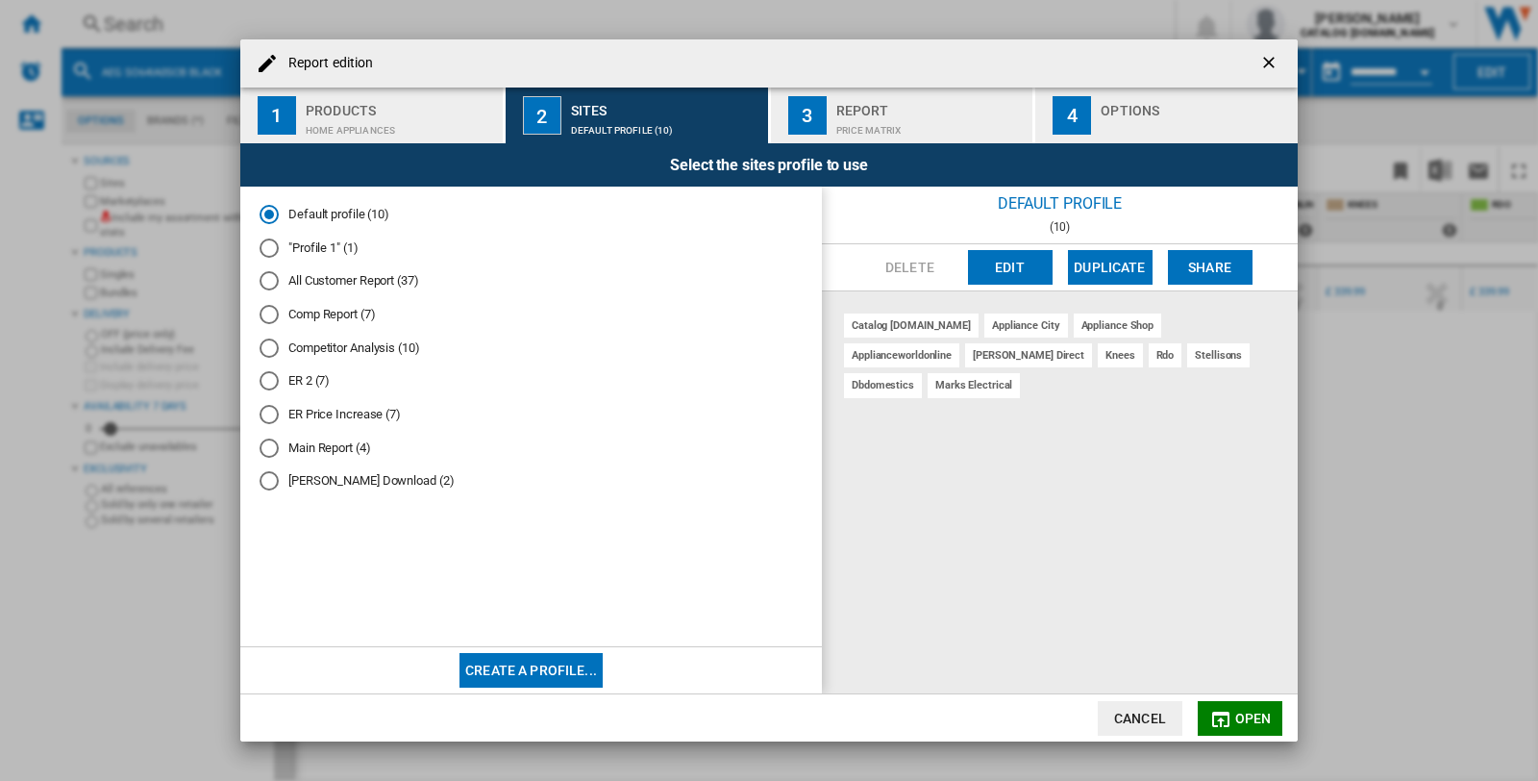
click at [347, 418] on md-radio-button "ER Price Increase (7)" at bounding box center [531, 415] width 543 height 18
click at [1247, 717] on span "Open" at bounding box center [1253, 717] width 37 height 15
